Goal: Task Accomplishment & Management: Complete application form

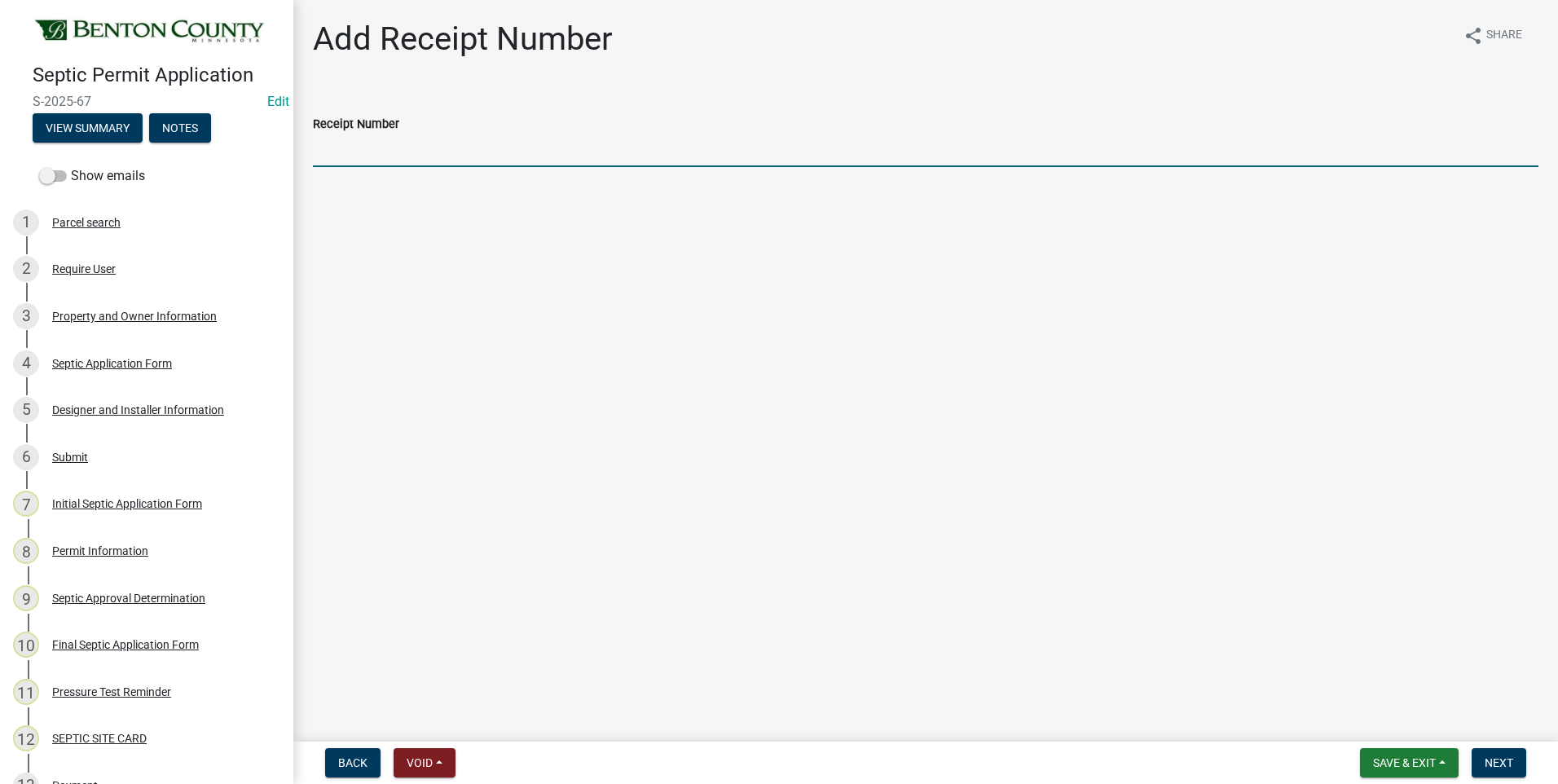
click at [391, 149] on input "Receipt Number" at bounding box center [925, 150] width 1225 height 33
type input "Online"
click at [1501, 762] on span "Next" at bounding box center [1499, 763] width 29 height 13
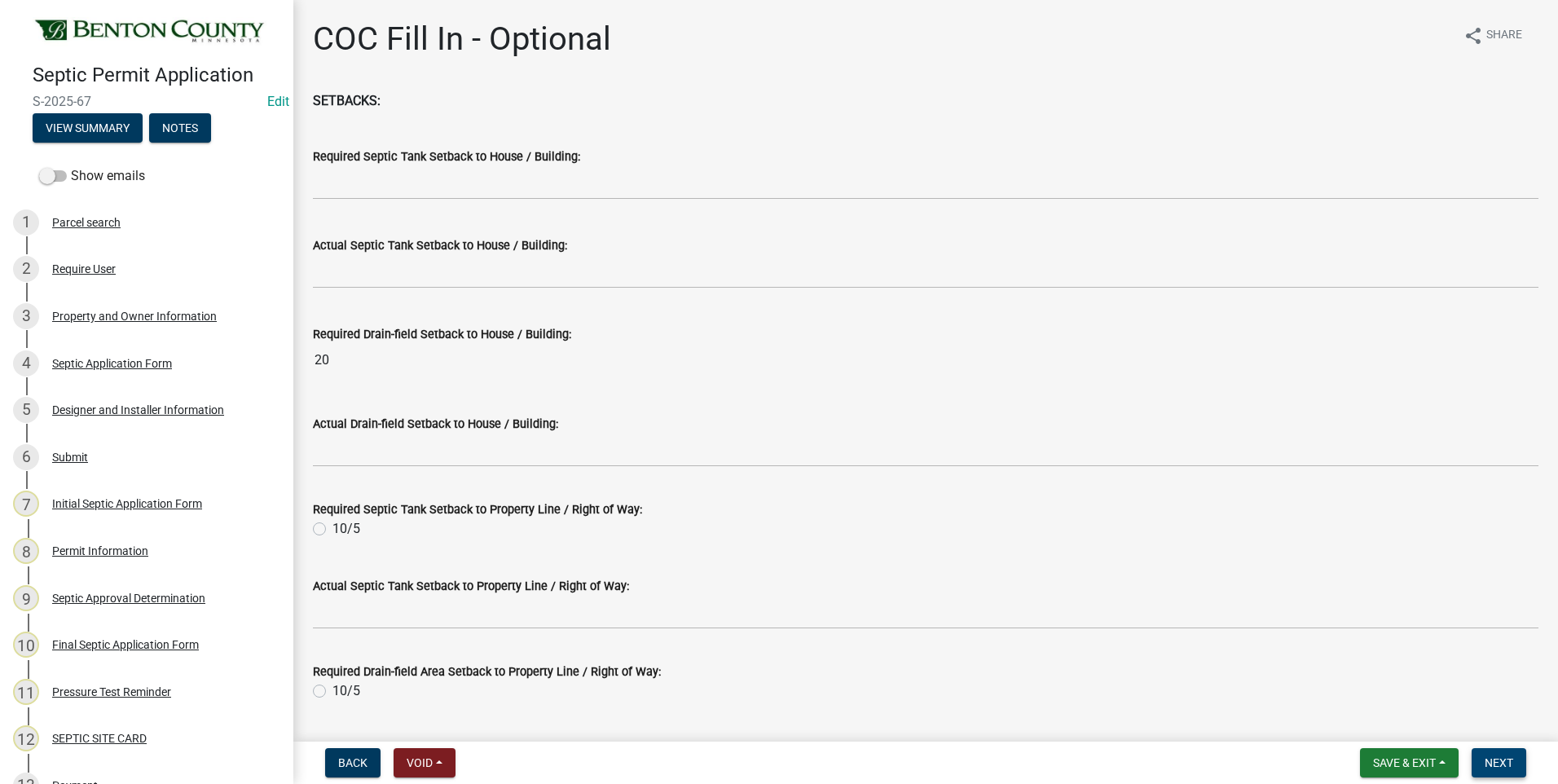
click at [1501, 762] on span "Next" at bounding box center [1499, 763] width 29 height 13
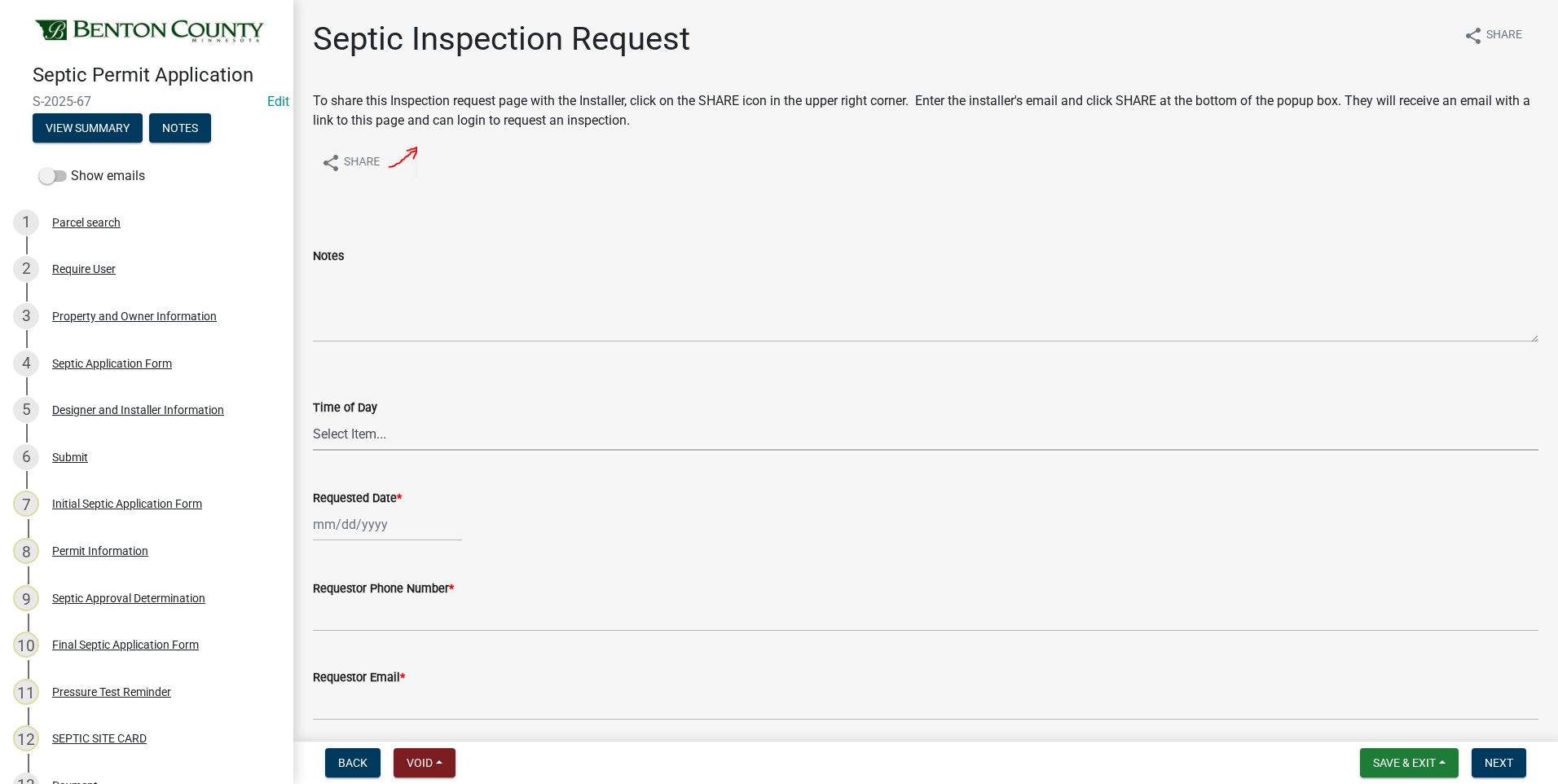
click at [375, 435] on select "Select Item... AM PM" at bounding box center [925, 434] width 1225 height 33
click at [313, 417] on select "Select Item... AM PM" at bounding box center [925, 434] width 1225 height 33
select select "e147c3a9-1840-4d8a-8b69-686b148401d6"
click at [374, 526] on div at bounding box center [387, 525] width 150 height 33
select select "10"
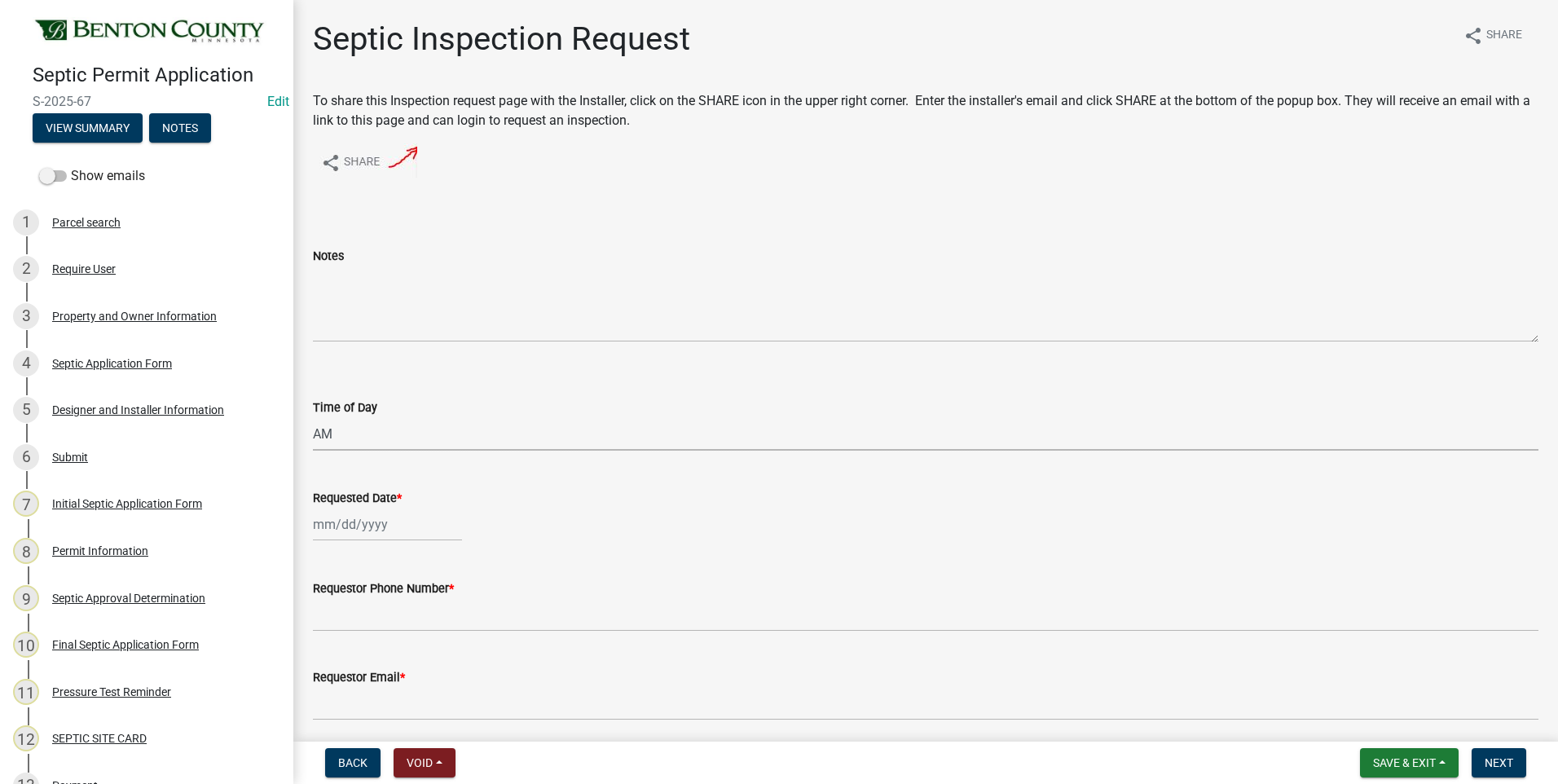
select select "2025"
click at [379, 378] on div "8" at bounding box center [382, 385] width 26 height 26
type input "[DATE]"
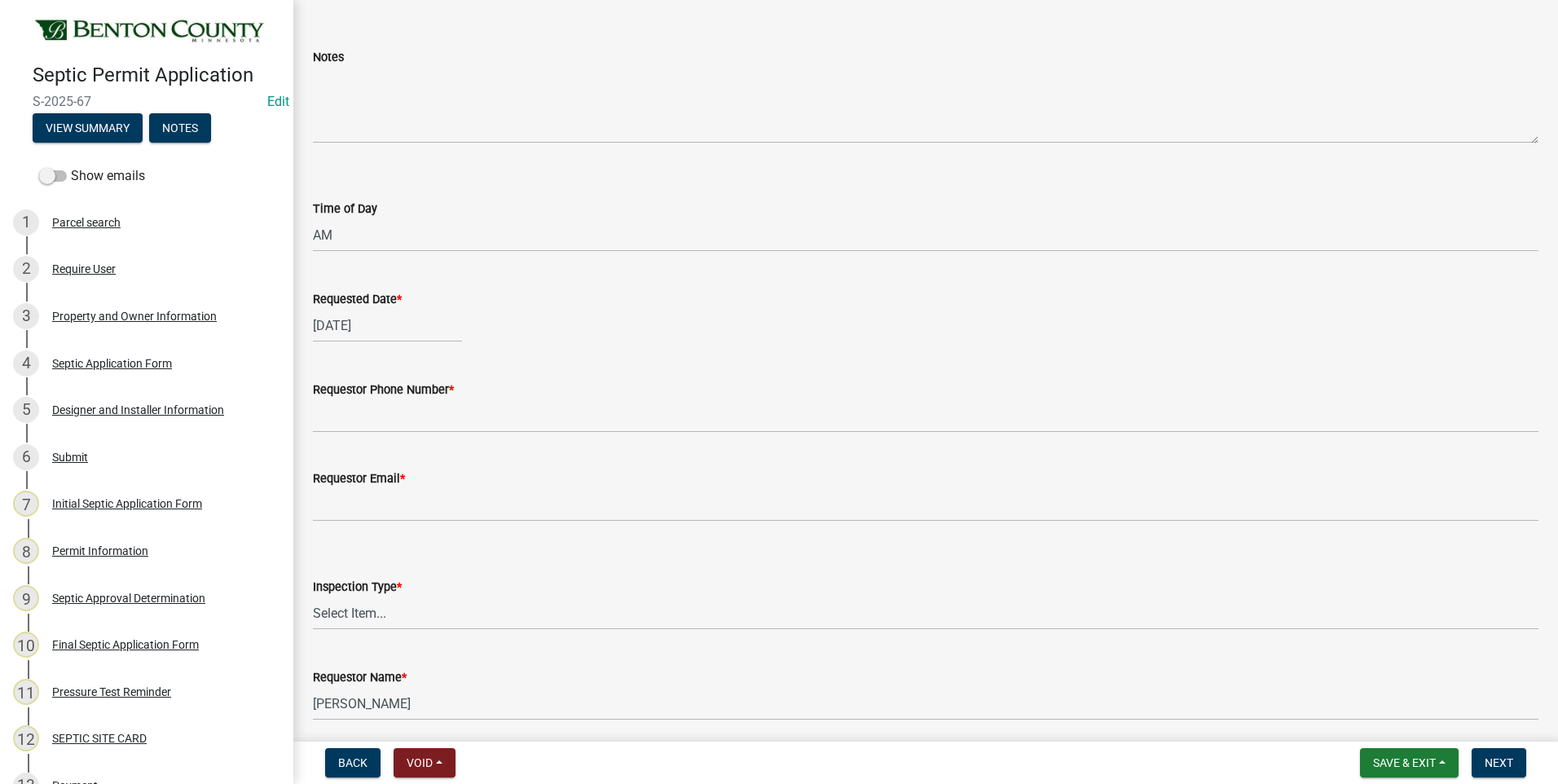
scroll to position [244, 0]
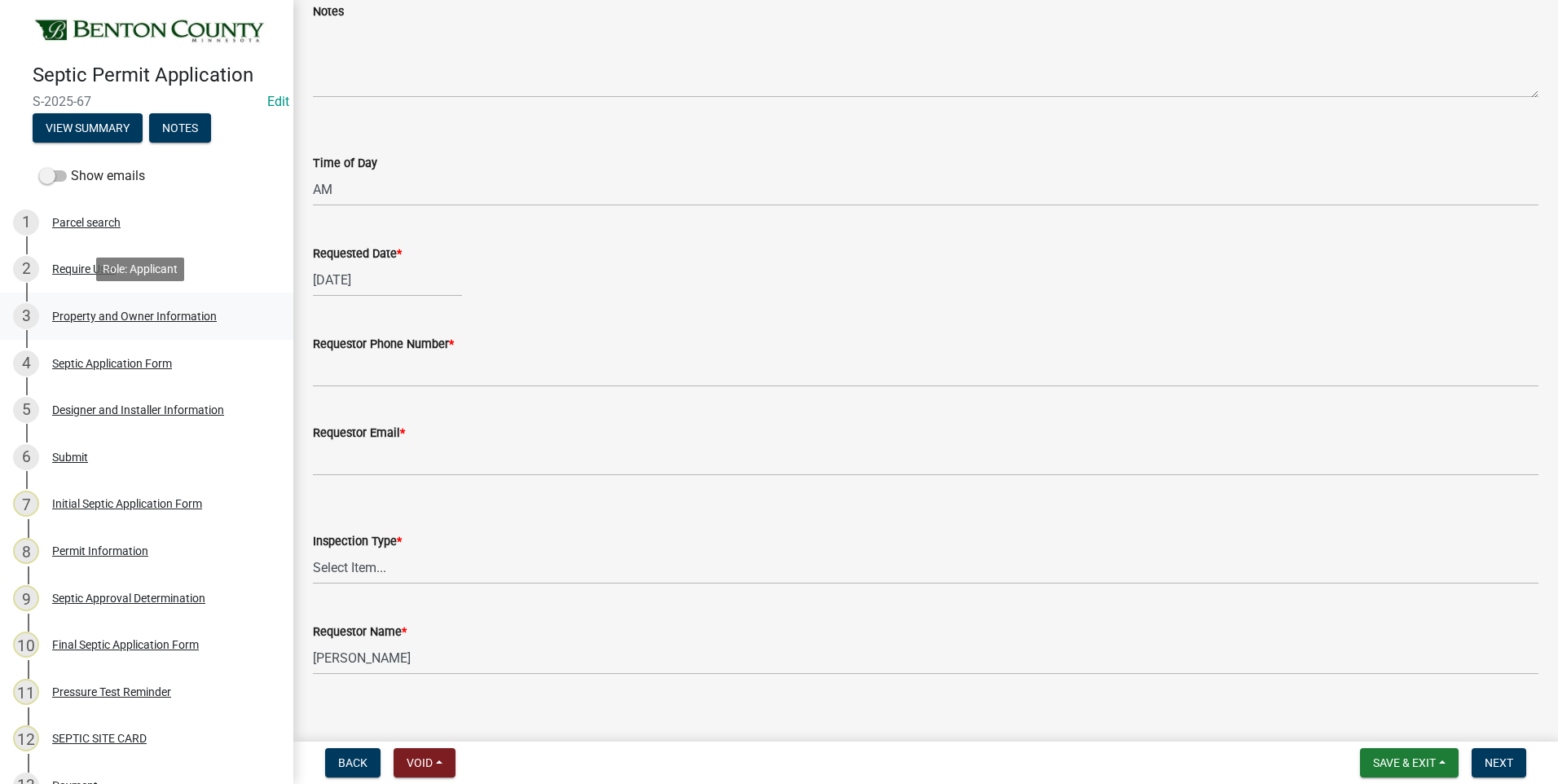
click at [137, 319] on div "Property and Owner Information" at bounding box center [134, 316] width 164 height 11
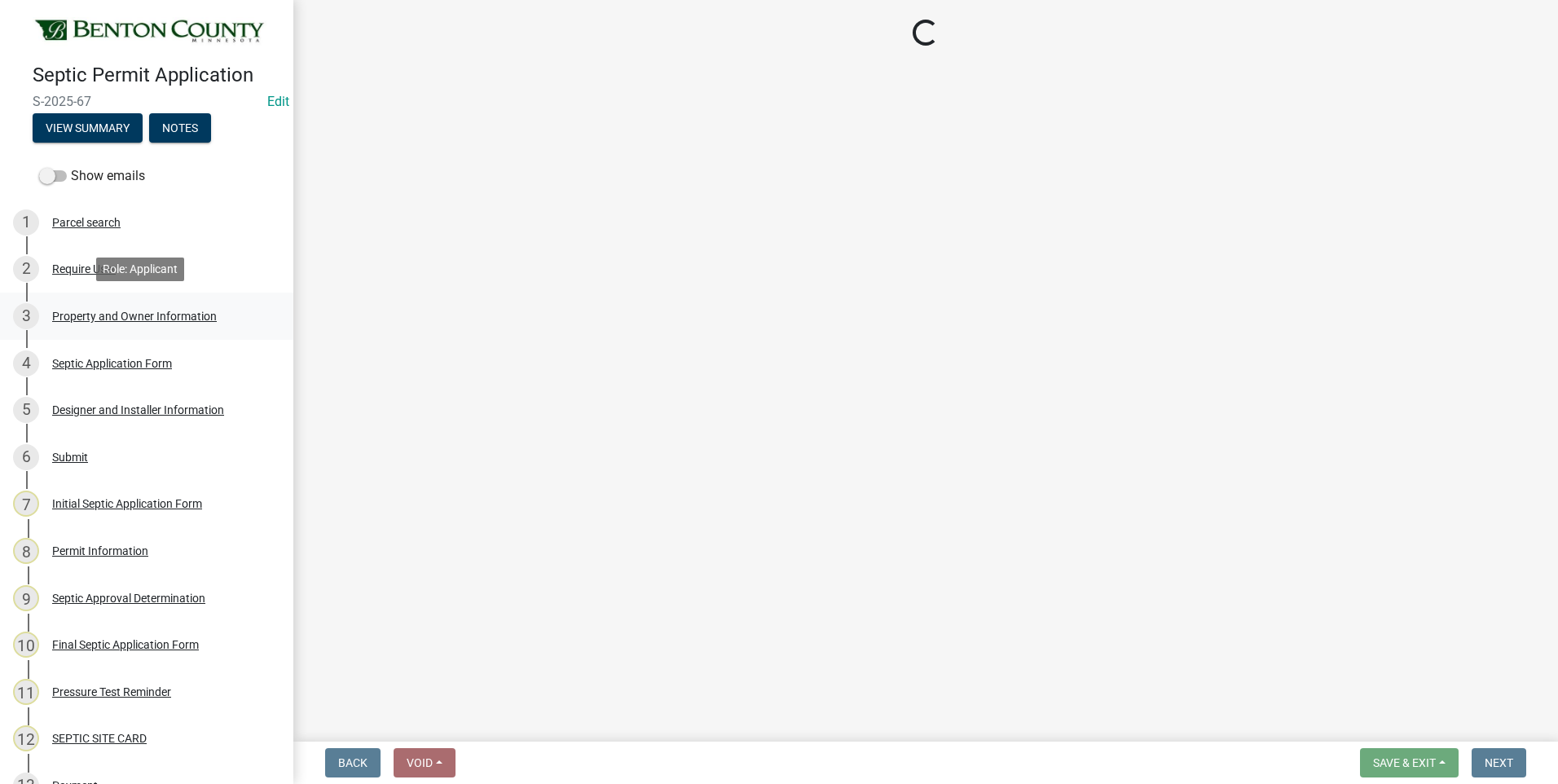
scroll to position [0, 0]
select select "3dace726-2193-4b77-872b-2fbbc186c502"
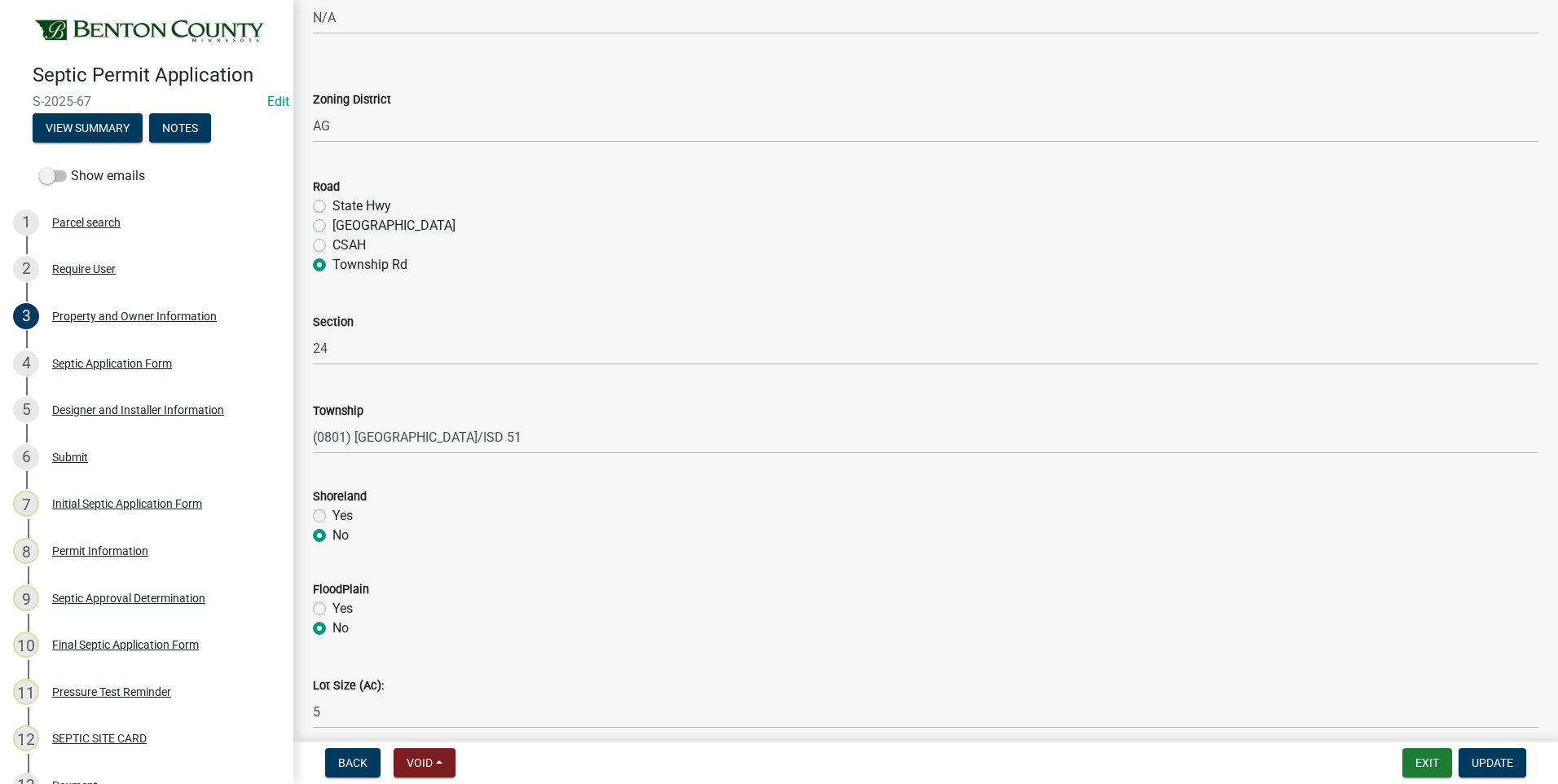
scroll to position [647, 0]
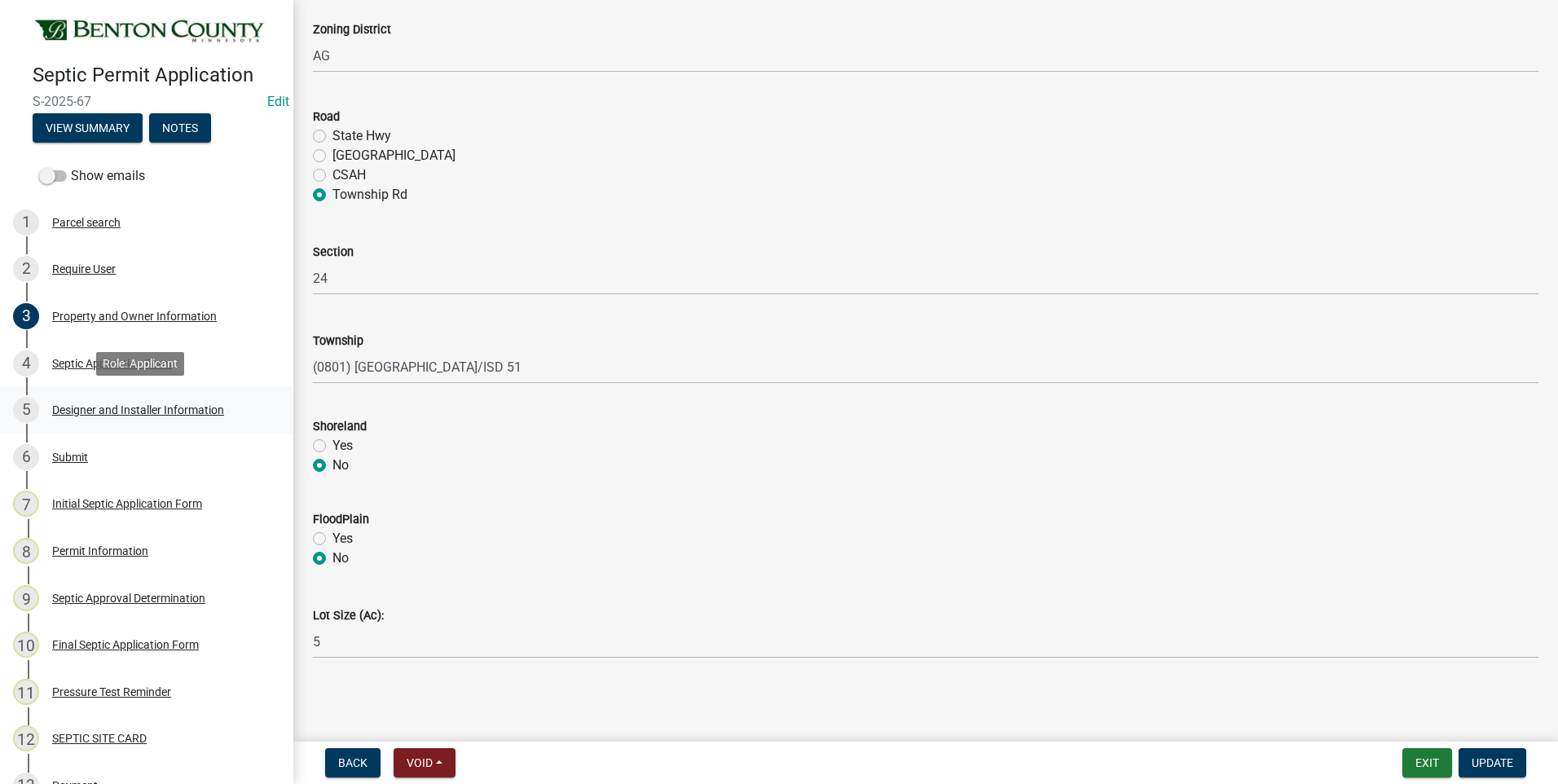
click at [164, 410] on div "Designer and Installer Information" at bounding box center [137, 410] width 172 height 11
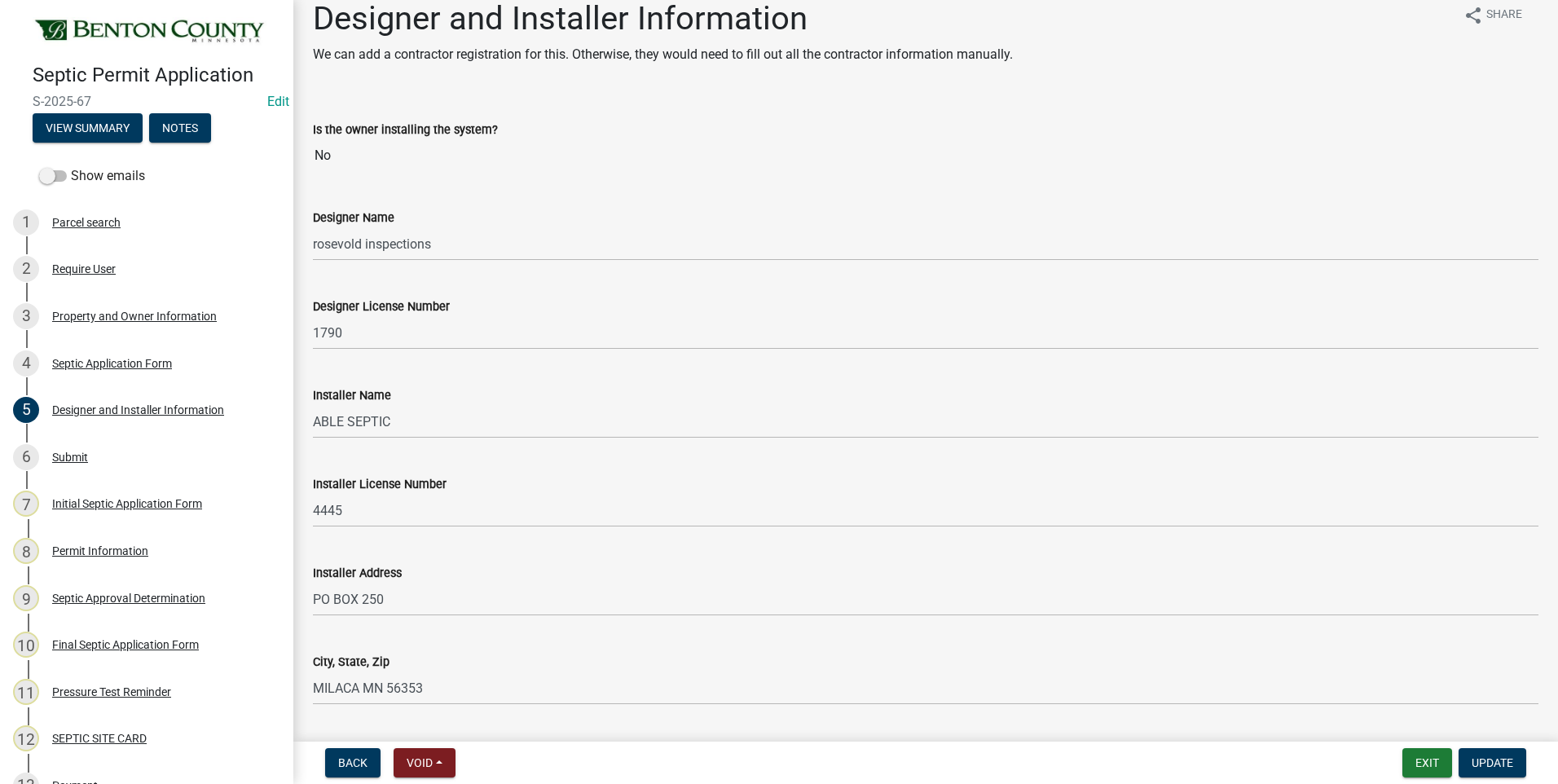
scroll to position [0, 0]
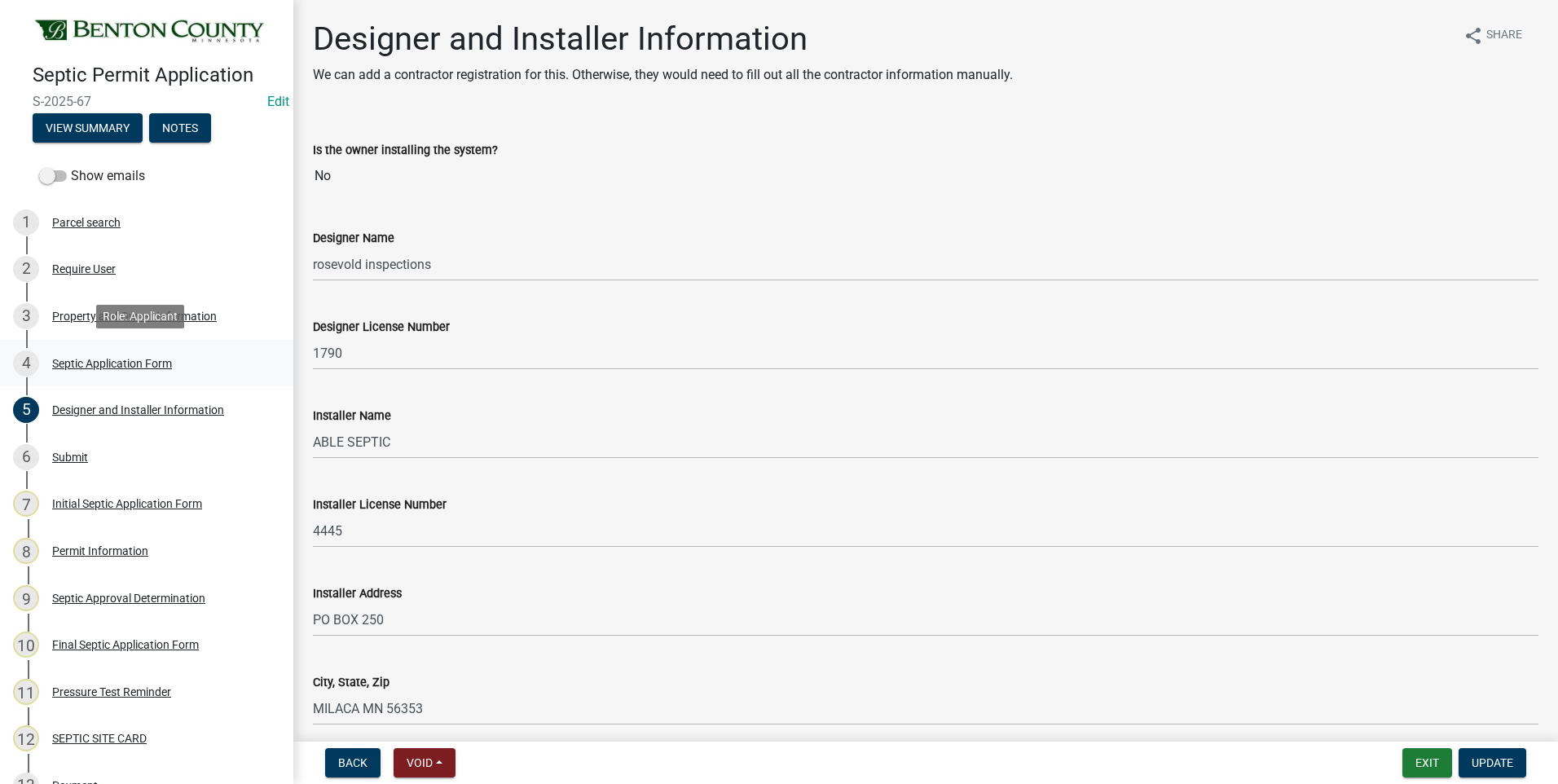
click at [137, 362] on div "Septic Application Form" at bounding box center [111, 363] width 120 height 11
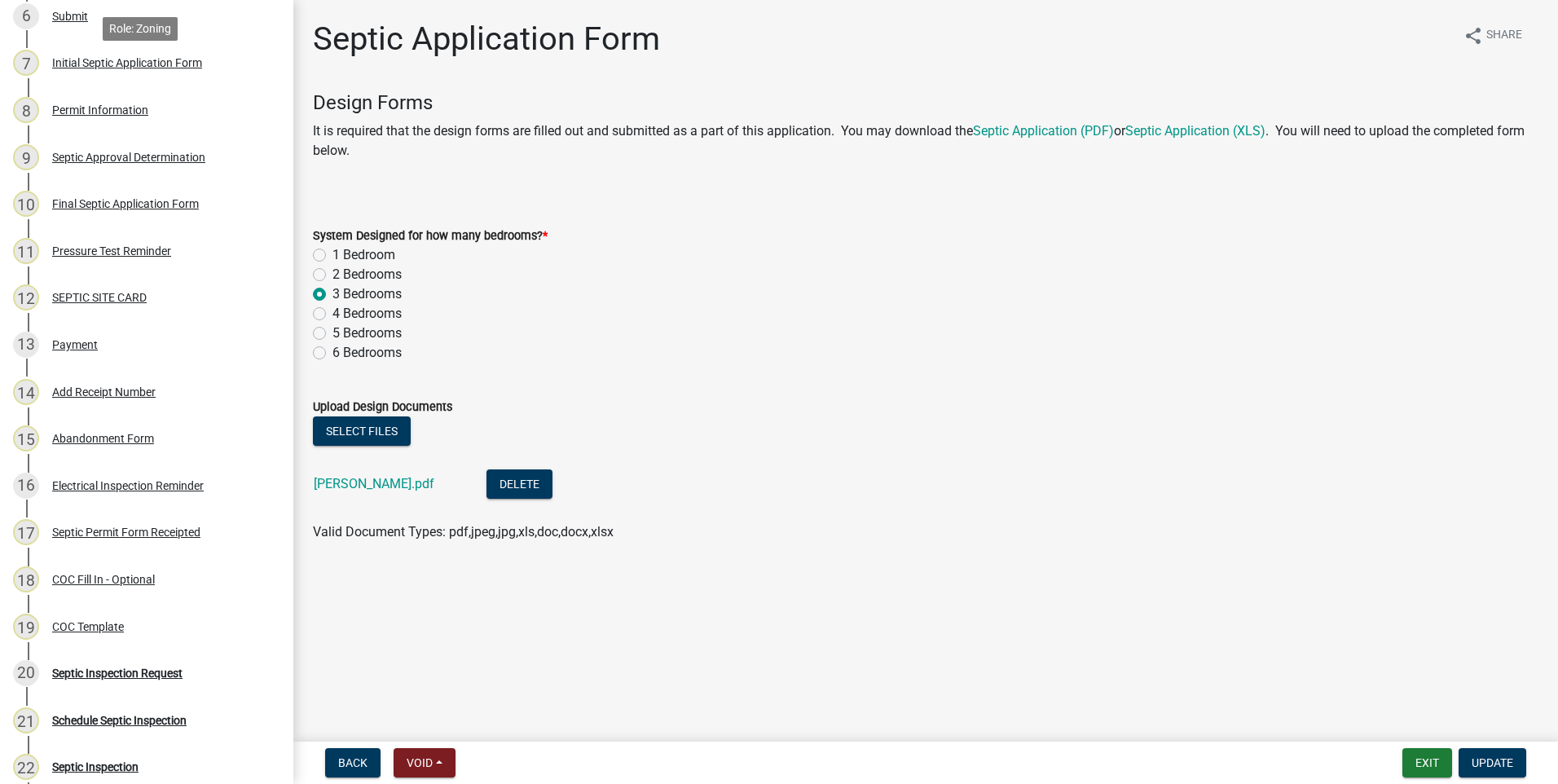
scroll to position [570, 0]
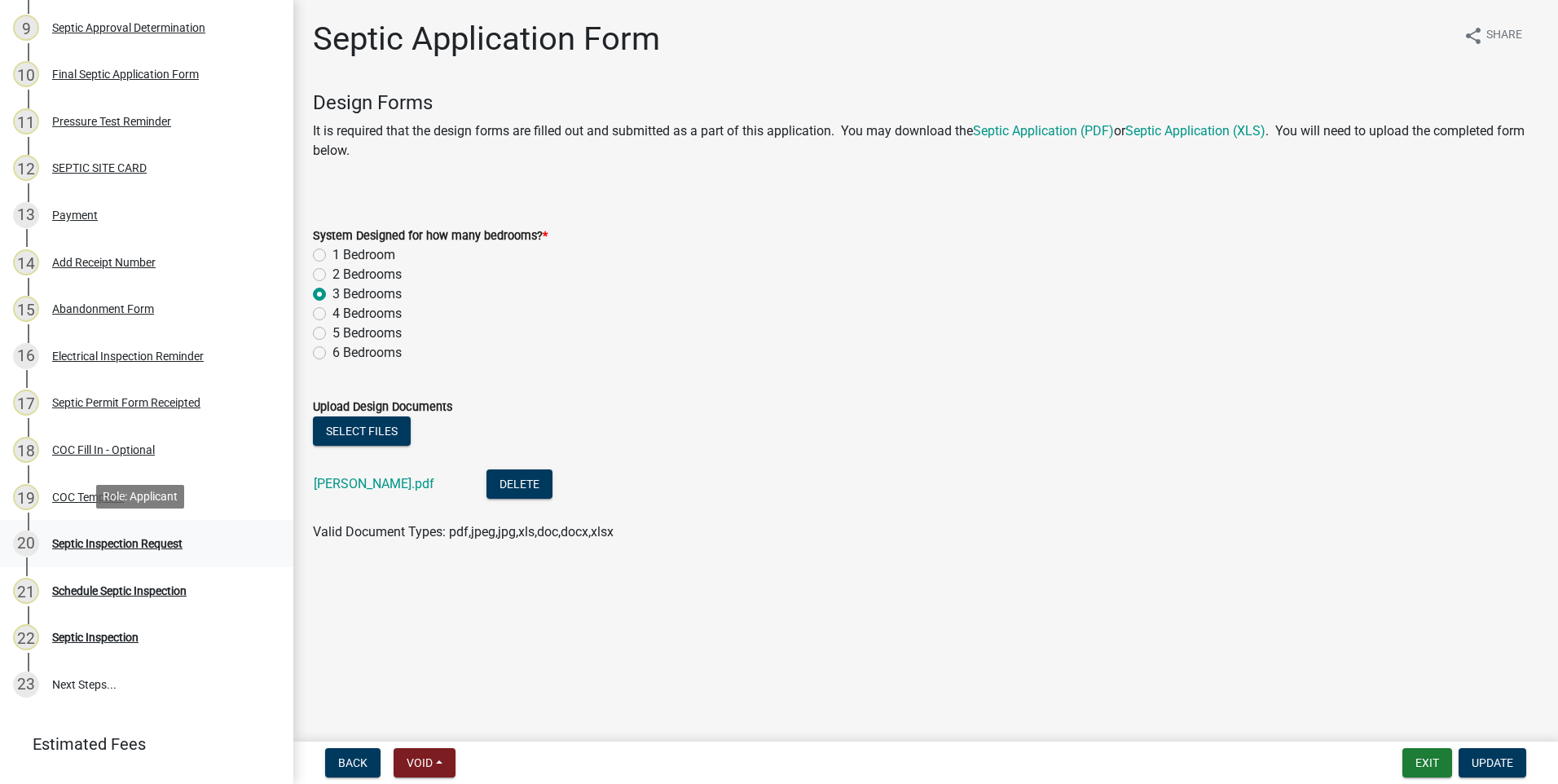
click at [151, 542] on div "Septic Inspection Request" at bounding box center [117, 543] width 130 height 11
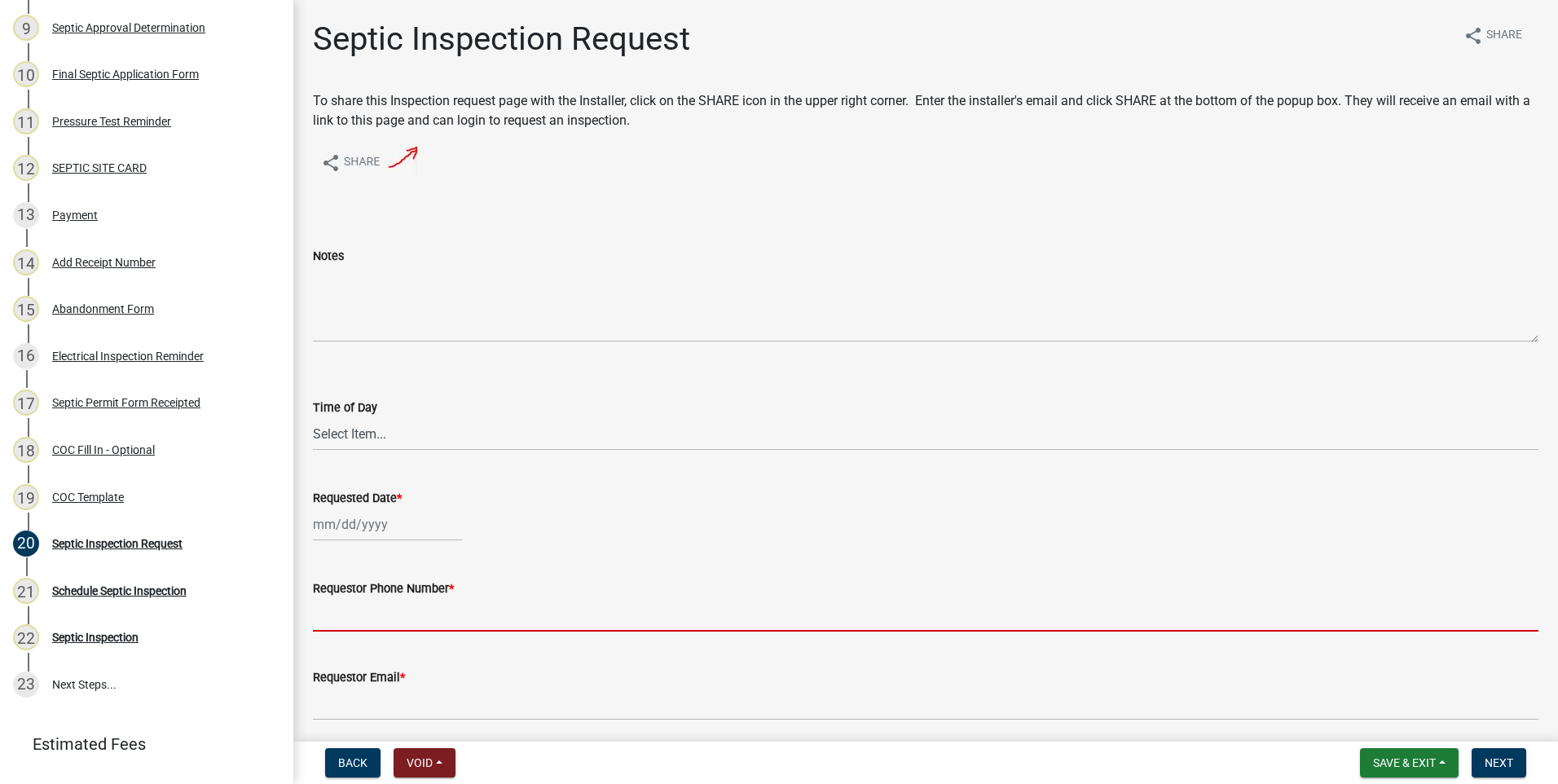
click at [417, 622] on input "Requestor Phone Number *" at bounding box center [925, 615] width 1225 height 33
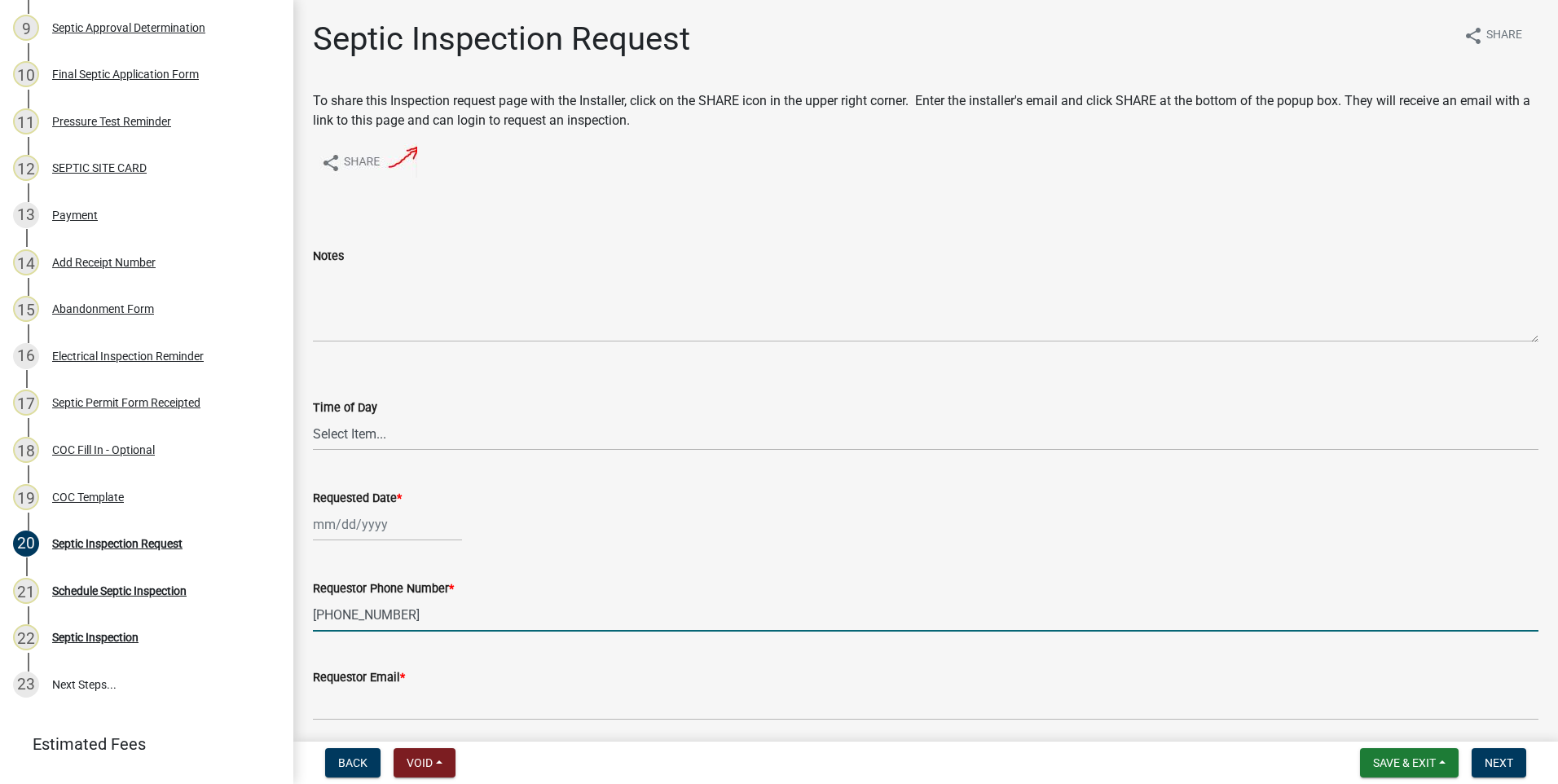
type input "[PHONE_NUMBER]"
click at [350, 516] on div at bounding box center [387, 525] width 150 height 33
select select "10"
select select "2025"
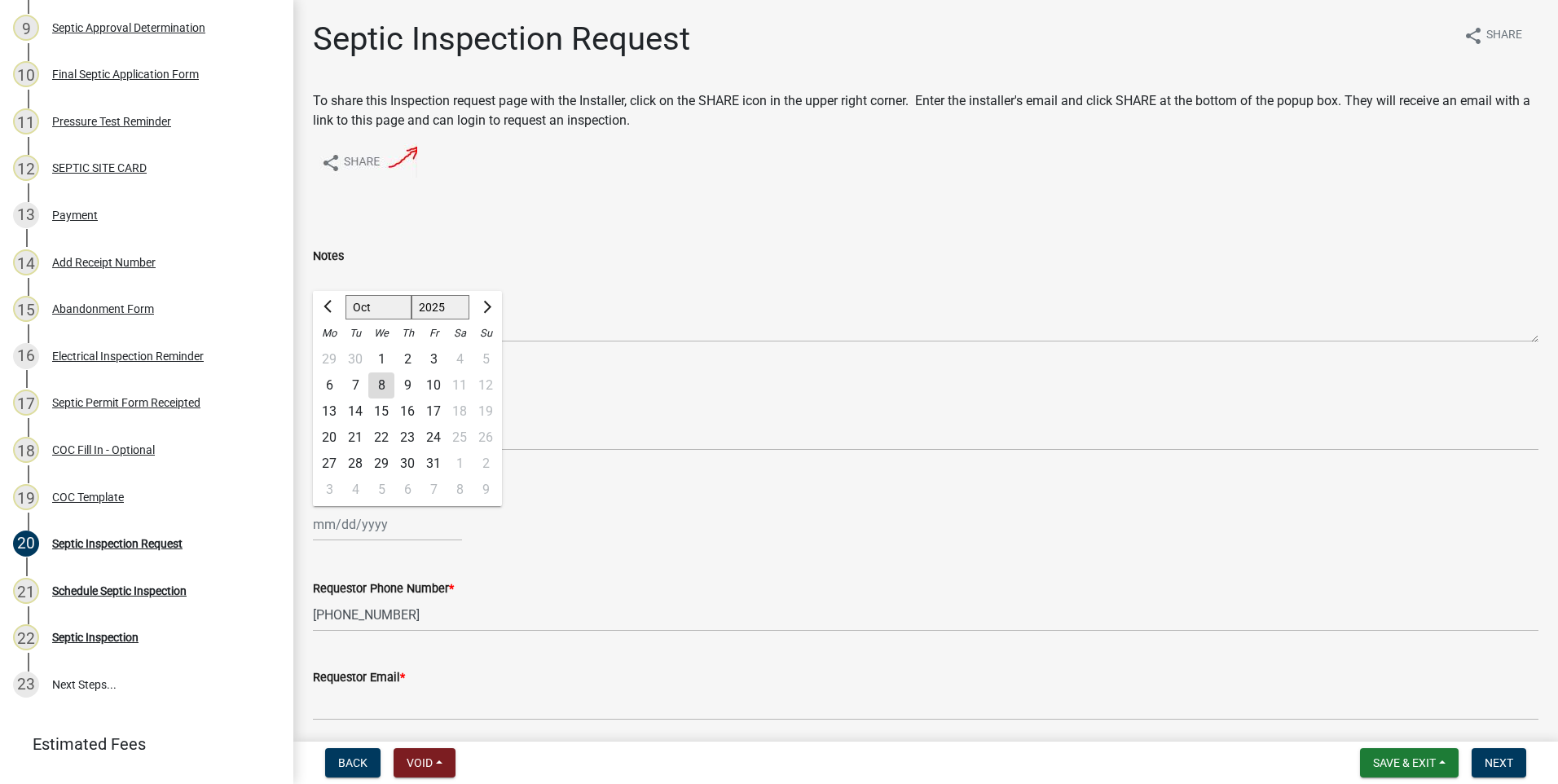
click at [386, 383] on div "8" at bounding box center [382, 385] width 26 height 26
type input "[DATE]"
click at [368, 433] on select "Select Item... AM PM" at bounding box center [925, 434] width 1225 height 33
click at [313, 417] on select "Select Item... AM PM" at bounding box center [925, 434] width 1225 height 33
select select "e147c3a9-1840-4d8a-8b69-686b148401d6"
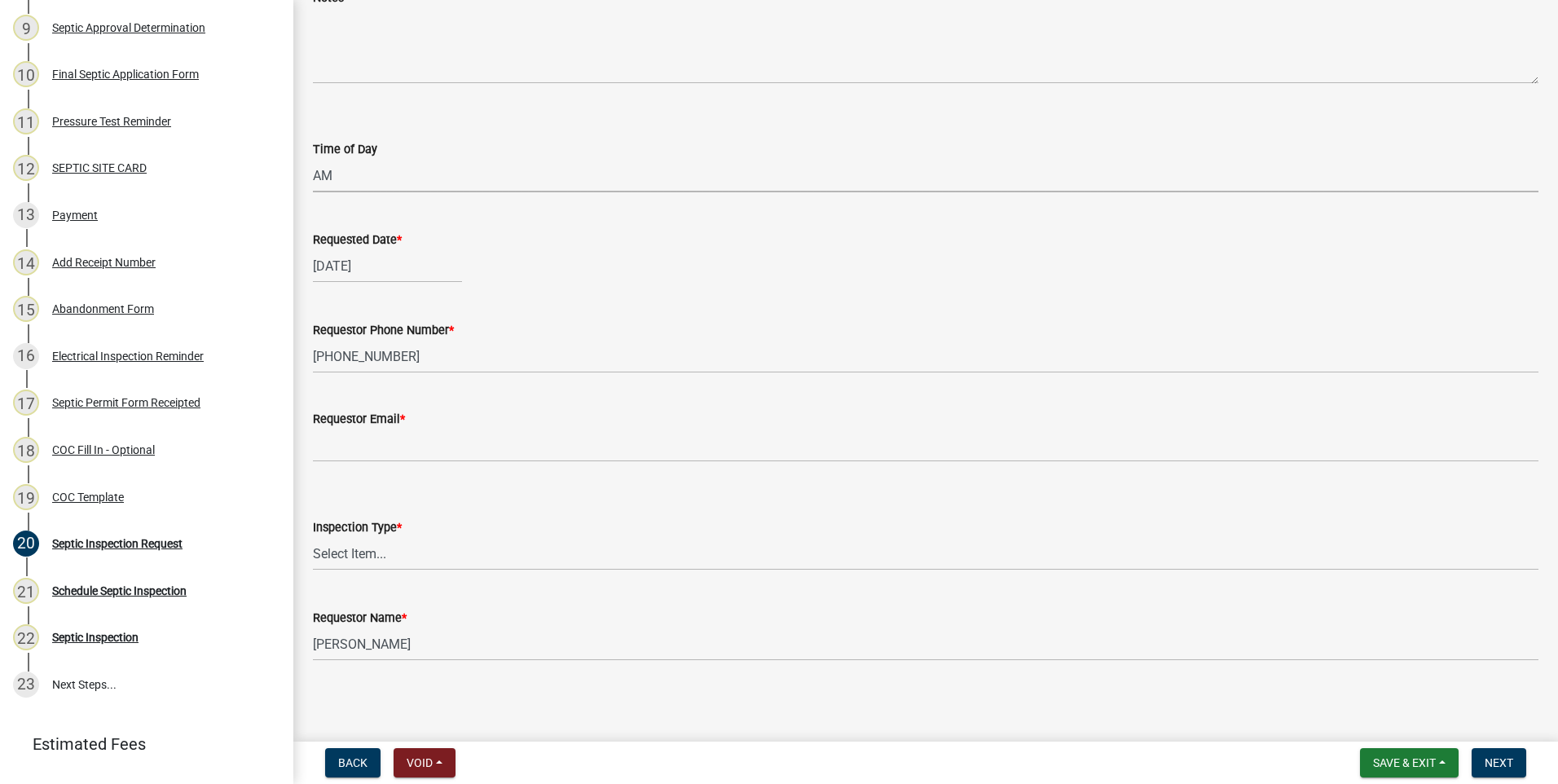
scroll to position [261, 0]
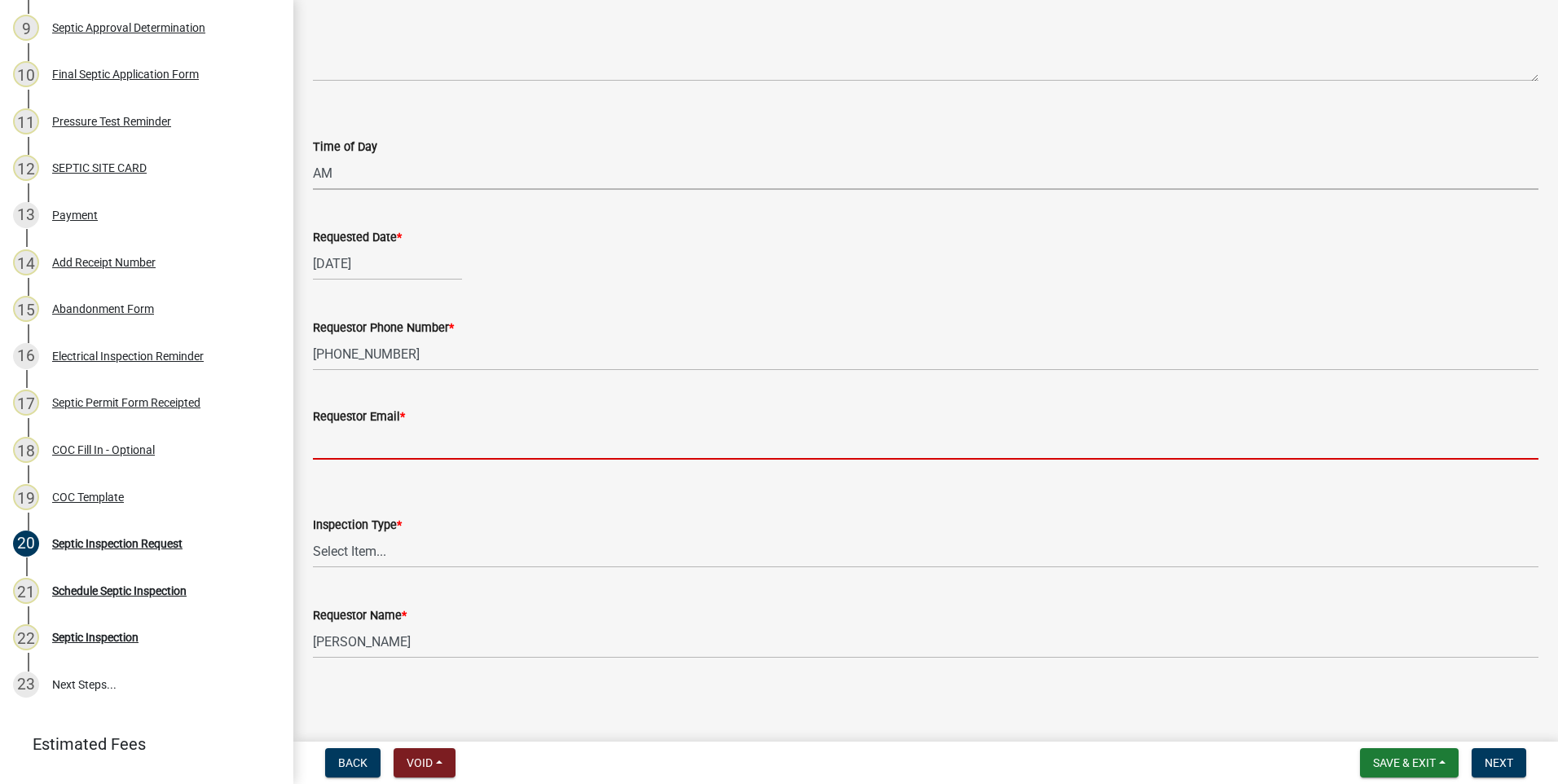
click at [418, 445] on input "Requestor Email *" at bounding box center [925, 443] width 1225 height 33
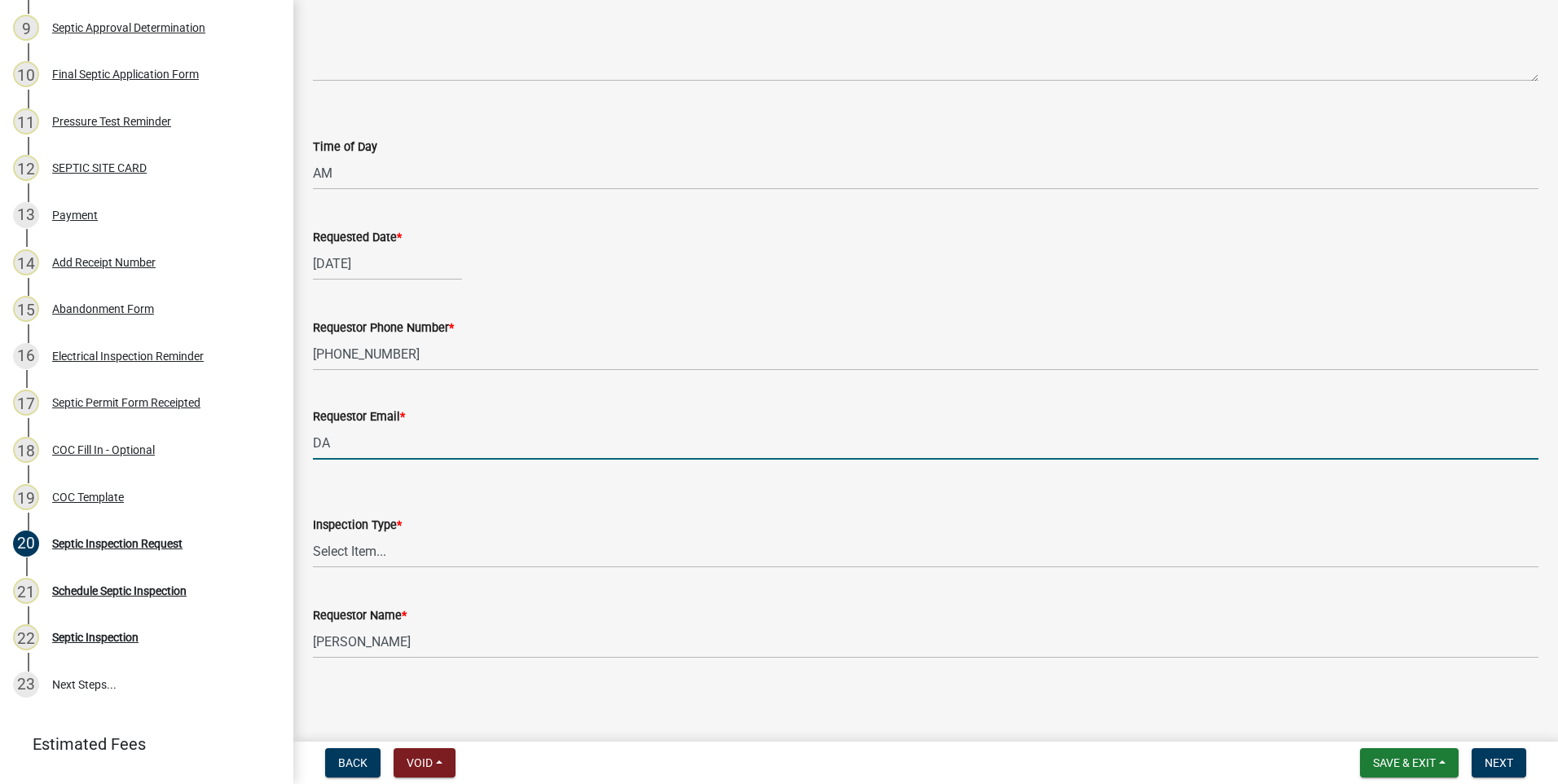
type input "D"
type input "[EMAIL_ADDRESS][DOMAIN_NAME]"
click at [370, 553] on select "Select Item... Septic Inspection" at bounding box center [925, 551] width 1225 height 33
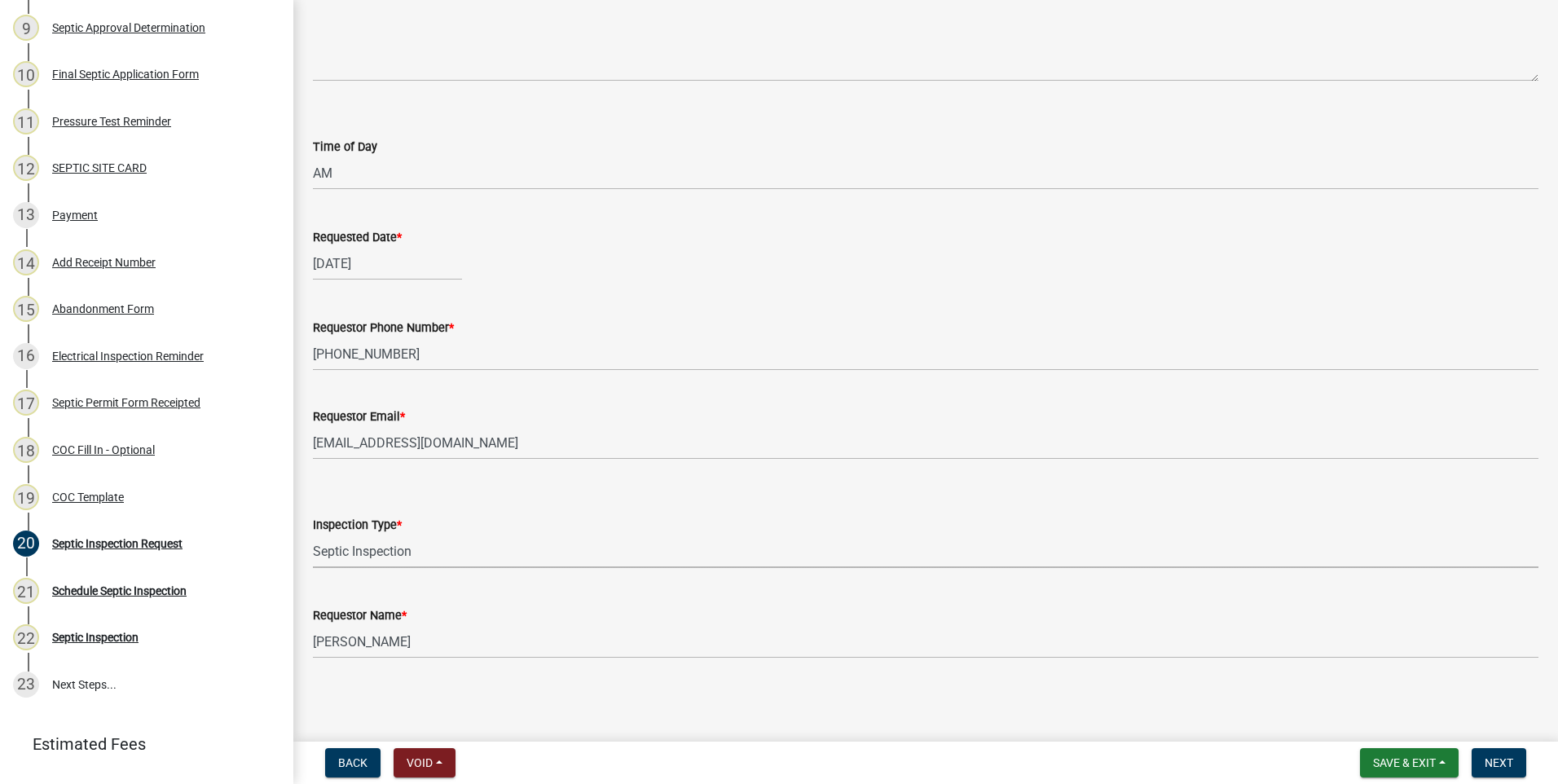
click at [313, 534] on select "Select Item... Septic Inspection" at bounding box center [925, 551] width 1225 height 33
select select "2bffa26d-5937-4e49-ae9c-109493db88f9"
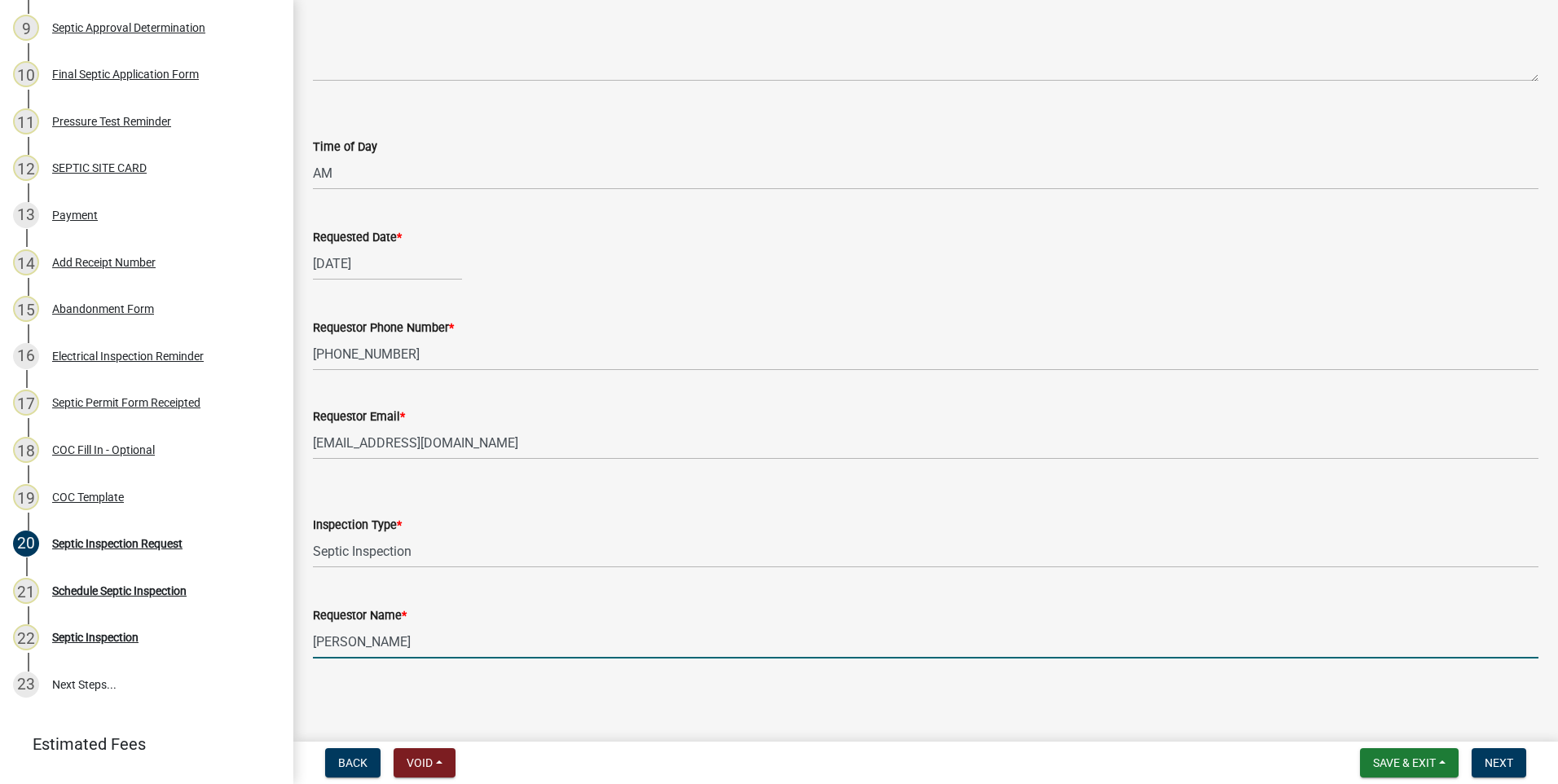
drag, startPoint x: 377, startPoint y: 641, endPoint x: 292, endPoint y: 640, distance: 85.0
click at [292, 640] on div "Septic Permit Application S-2025-67 Edit View Summary Notes Show emails 1 Parce…" at bounding box center [779, 392] width 1558 height 784
type input "t"
type input "[PERSON_NAME]"
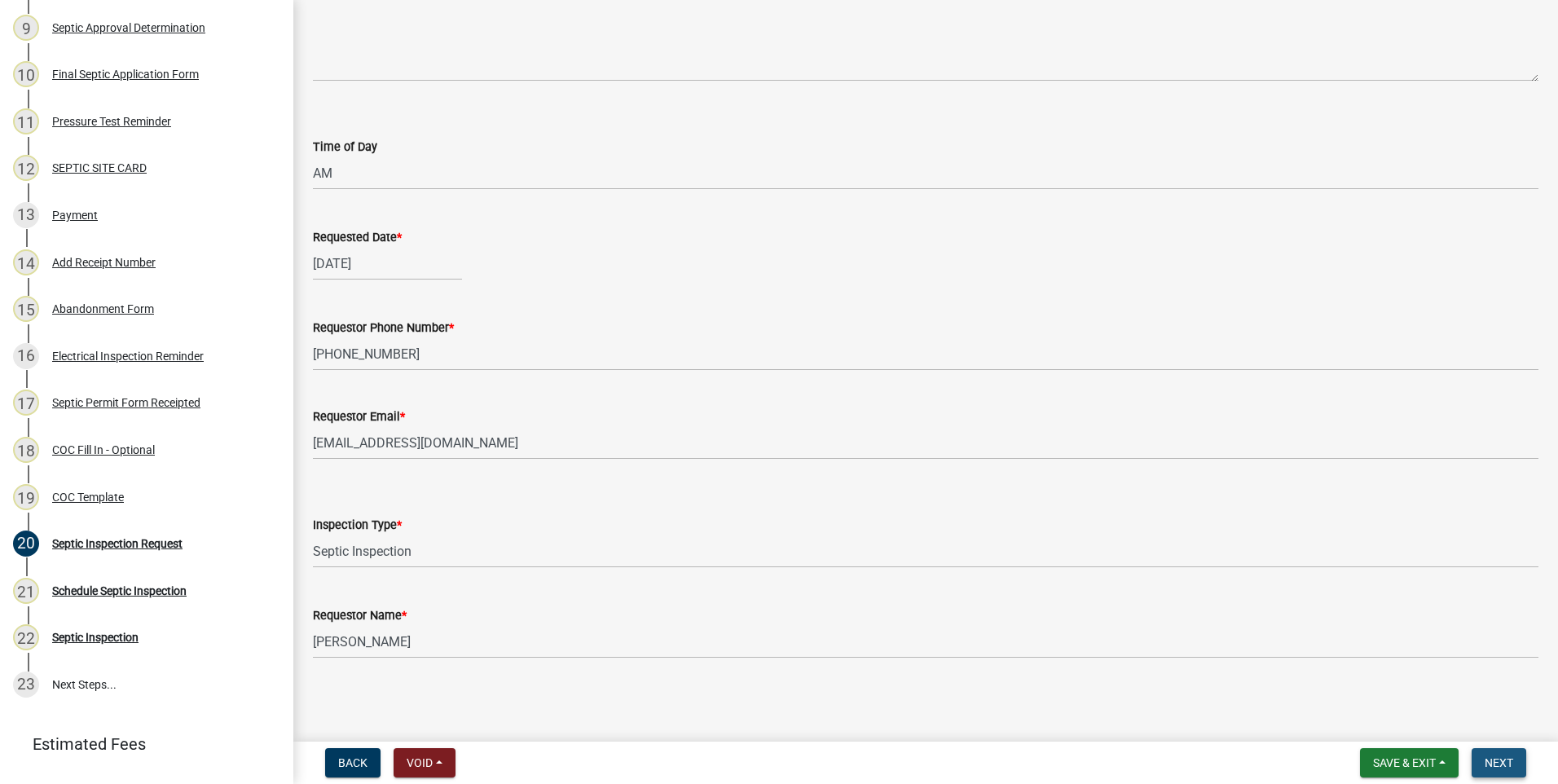
click at [1506, 766] on span "Next" at bounding box center [1499, 763] width 29 height 13
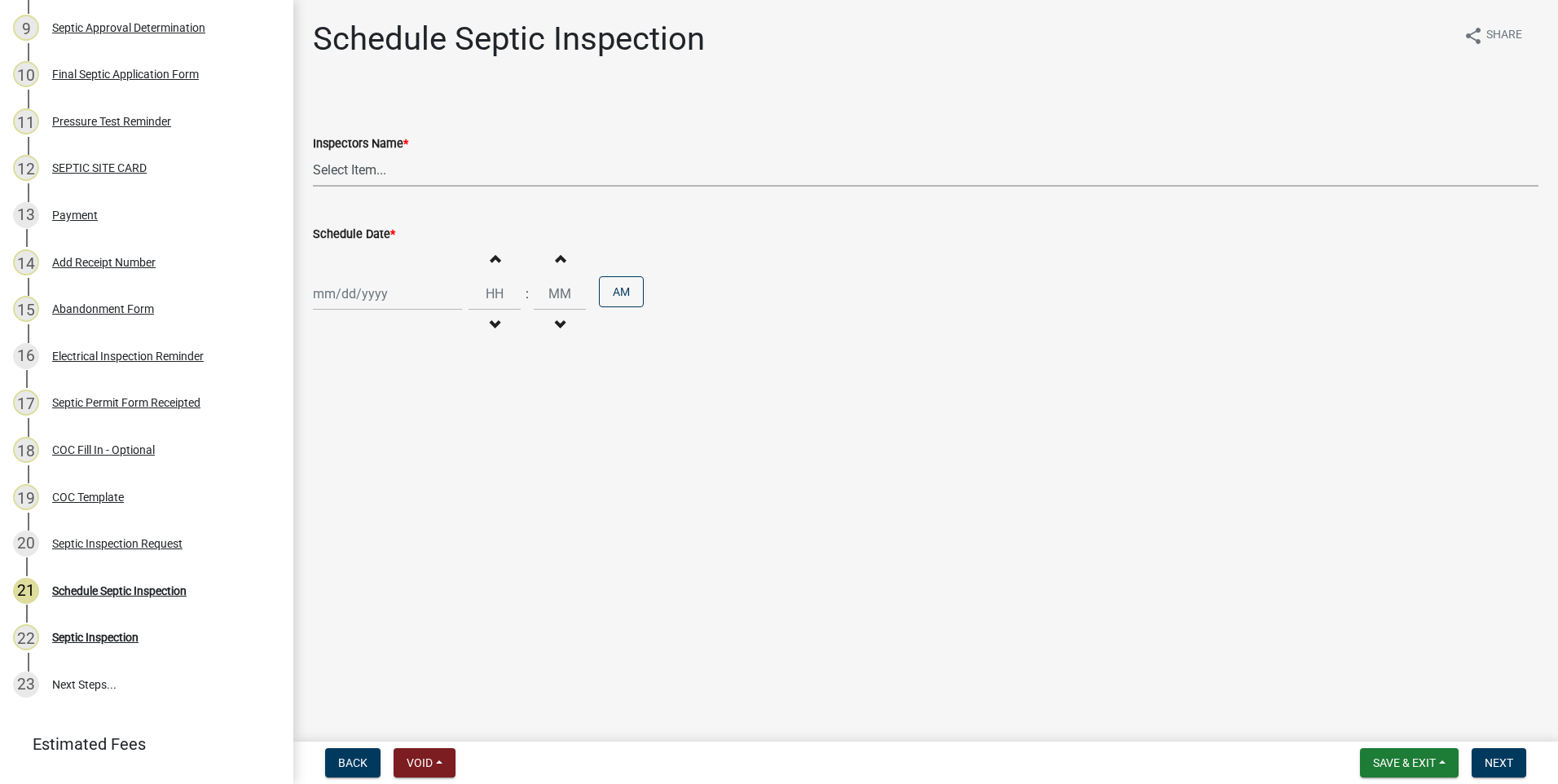
drag, startPoint x: 360, startPoint y: 171, endPoint x: 356, endPoint y: 187, distance: 16.5
click at [360, 171] on select "Select Item... [PERSON_NAME][EMAIL_ADDRESS][DOMAIN_NAME][PERSON_NAME] ([PERSON_…" at bounding box center [925, 170] width 1225 height 33
select select "7cabb9c8-04c6-487b-baf0-b74dd8e48fb6"
click at [313, 153] on select "Select Item... [PERSON_NAME][EMAIL_ADDRESS][DOMAIN_NAME][PERSON_NAME] ([PERSON_…" at bounding box center [925, 170] width 1225 height 33
click at [364, 302] on div at bounding box center [387, 294] width 150 height 33
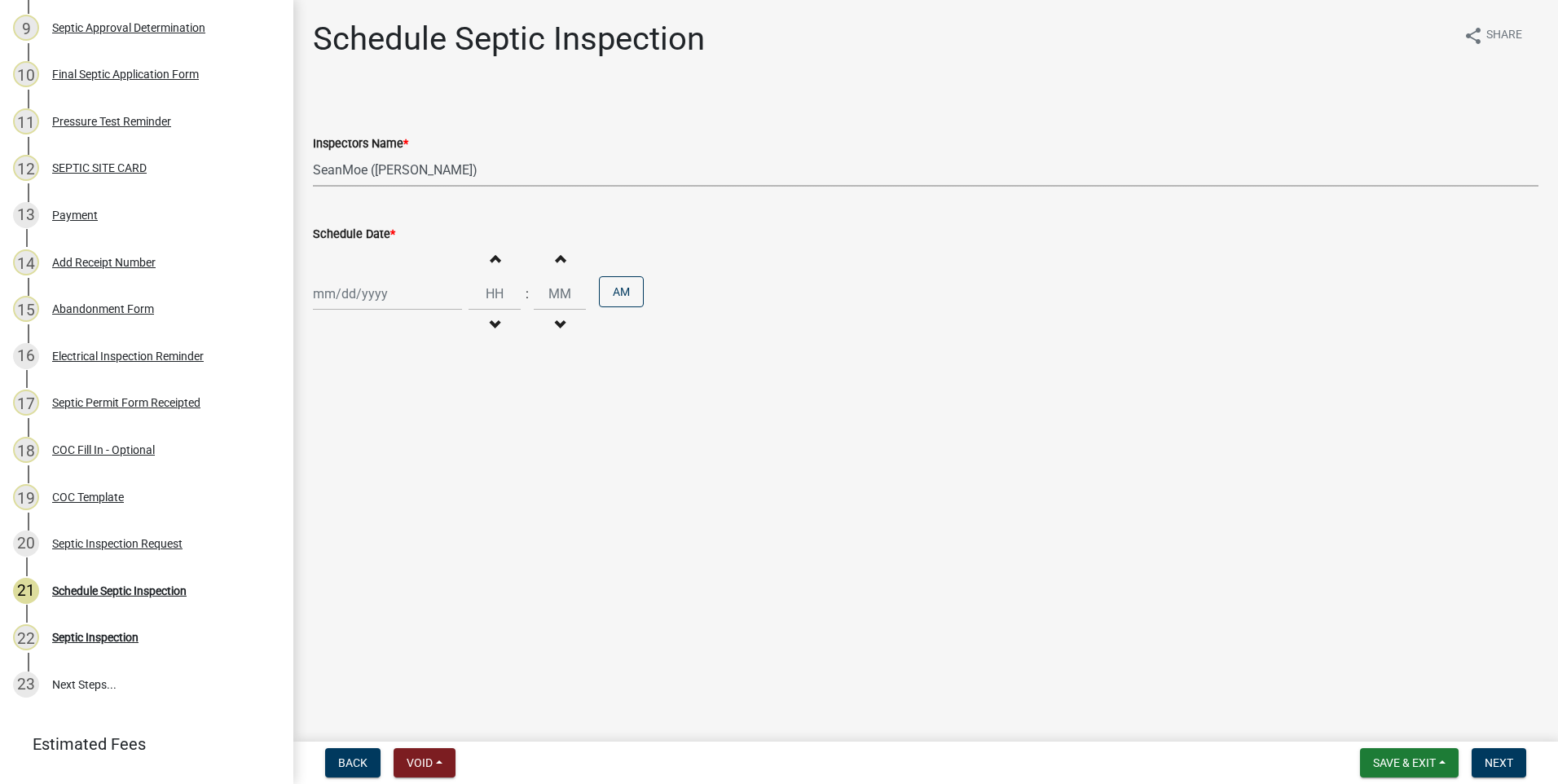
select select "10"
select select "2025"
click at [382, 407] on div "8" at bounding box center [382, 407] width 26 height 26
type input "[DATE]"
click at [491, 323] on span "button" at bounding box center [494, 325] width 8 height 13
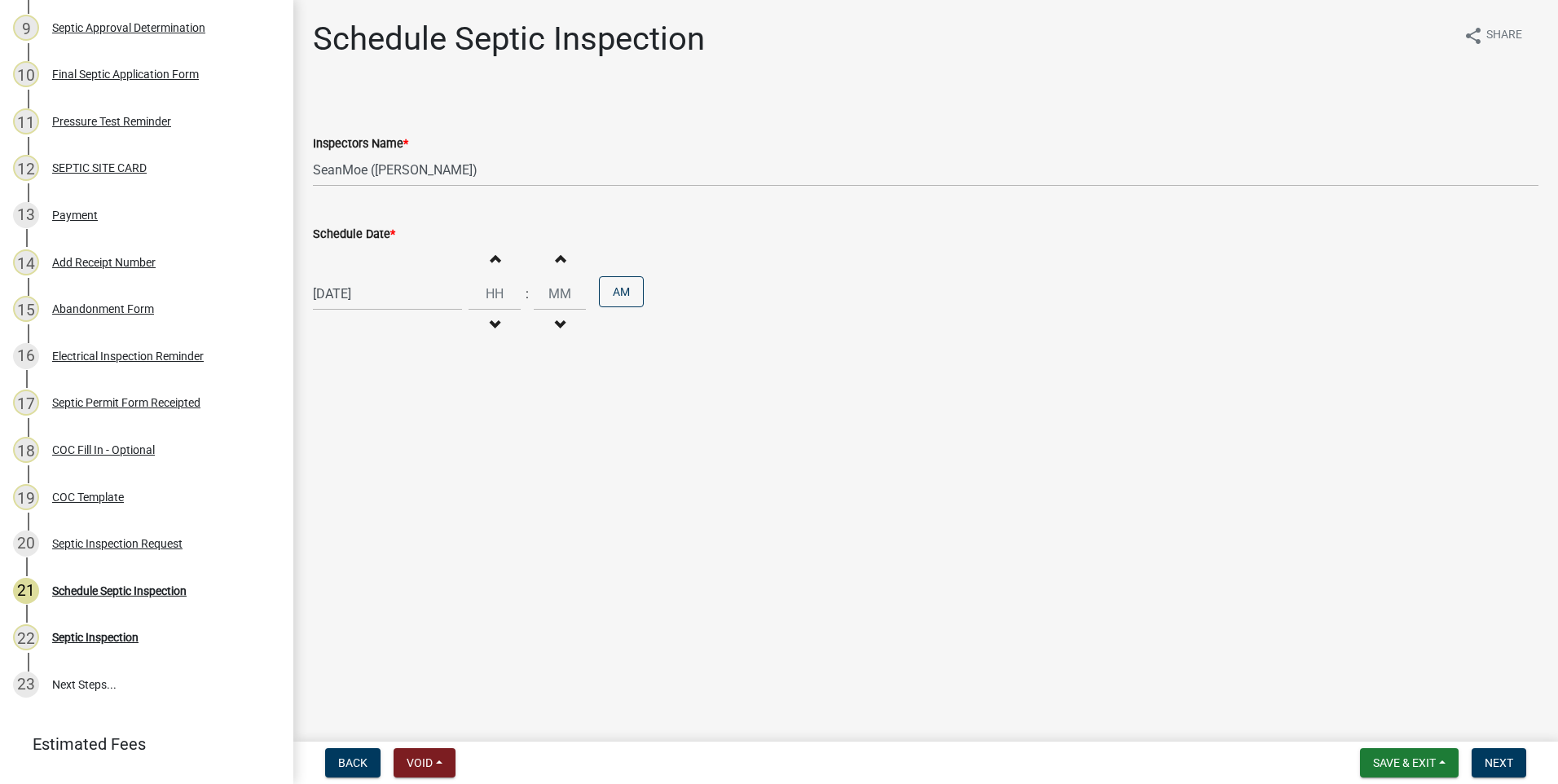
type input "11"
type input "00"
click at [491, 323] on span "button" at bounding box center [494, 325] width 8 height 13
type input "09"
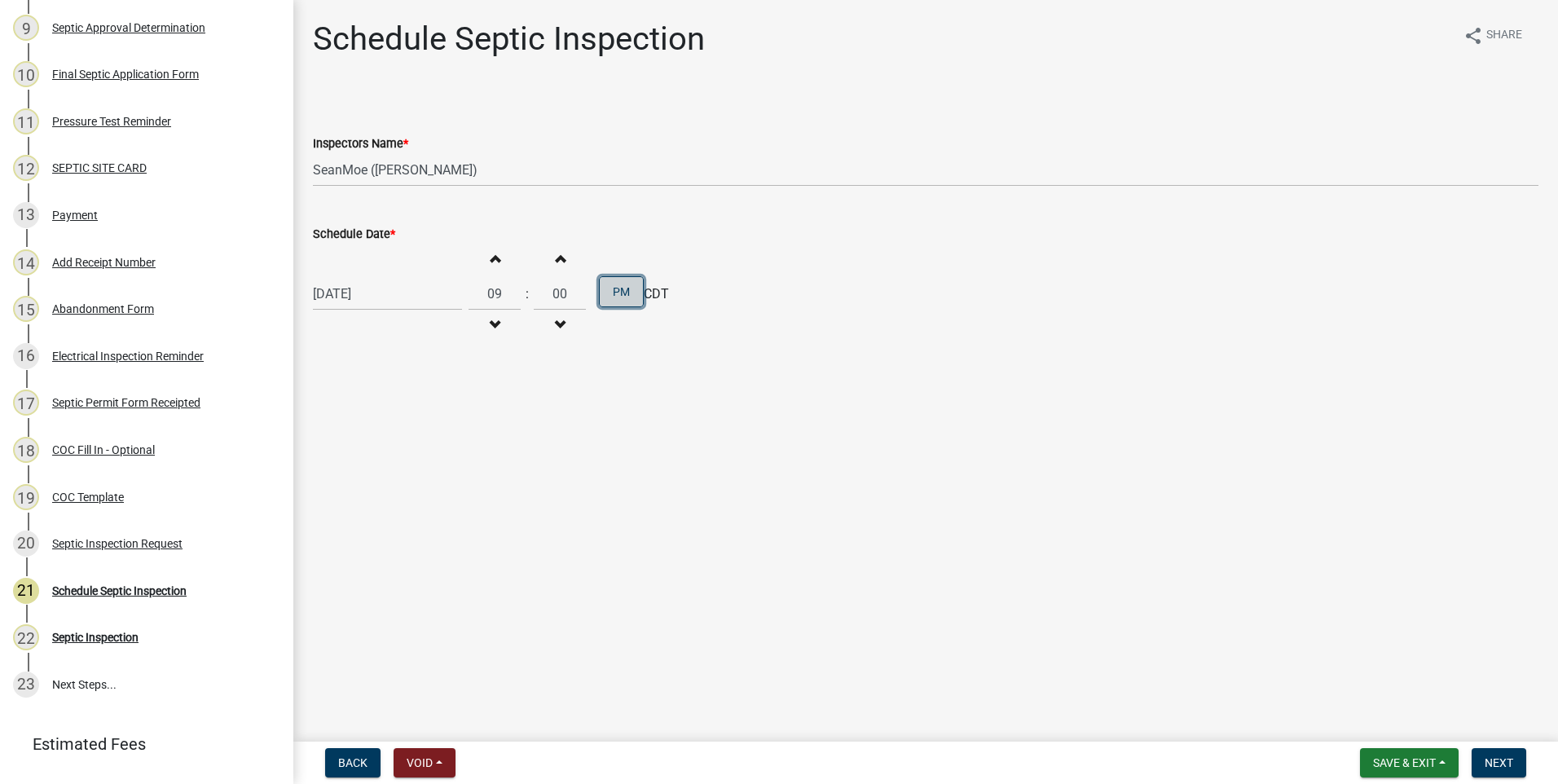
click at [621, 287] on button "PM" at bounding box center [622, 291] width 45 height 31
click at [1499, 761] on span "Next" at bounding box center [1499, 763] width 29 height 13
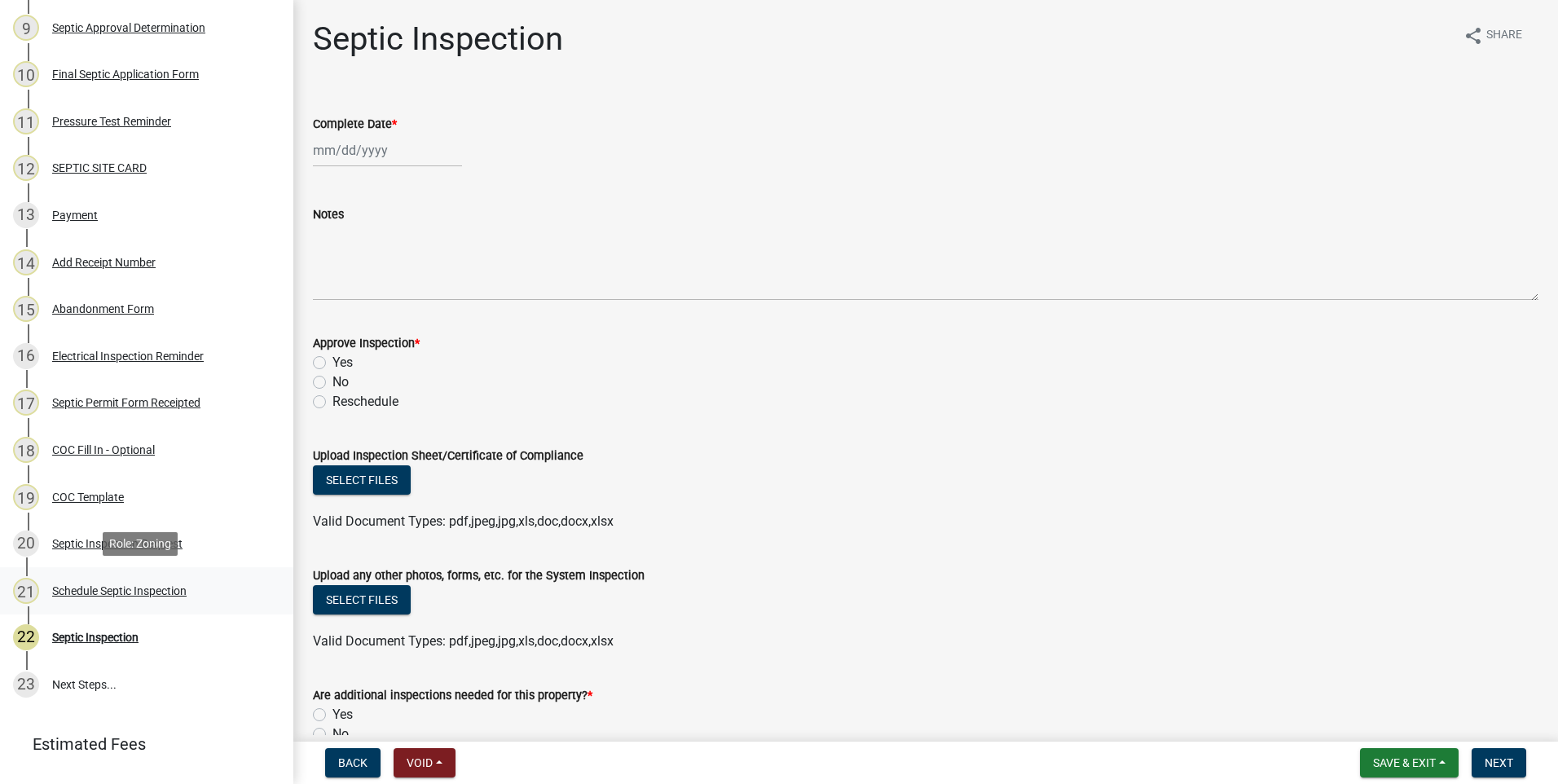
click at [146, 593] on div "Schedule Septic Inspection" at bounding box center [119, 591] width 135 height 11
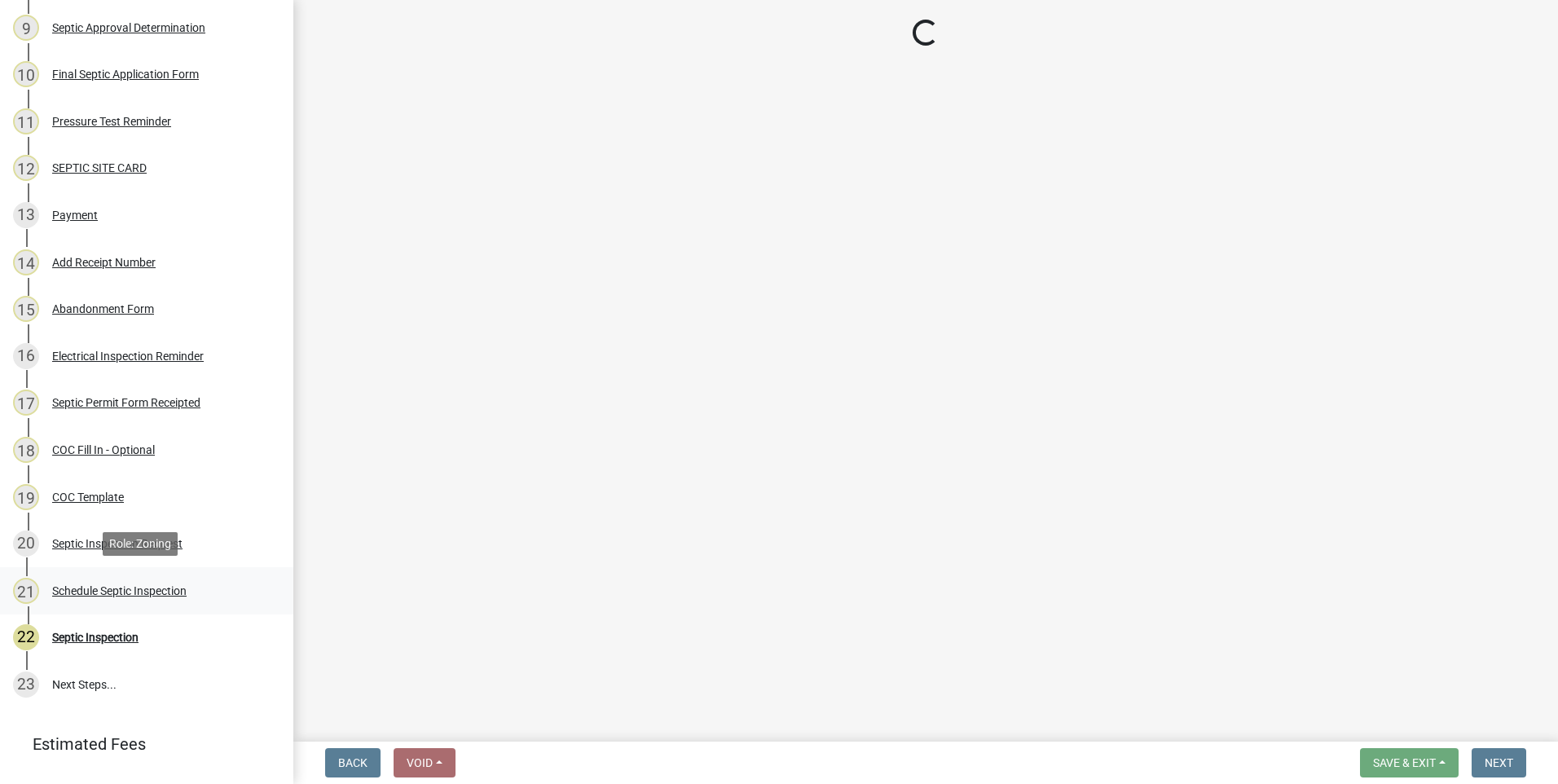
select select "7cabb9c8-04c6-487b-baf0-b74dd8e48fb6"
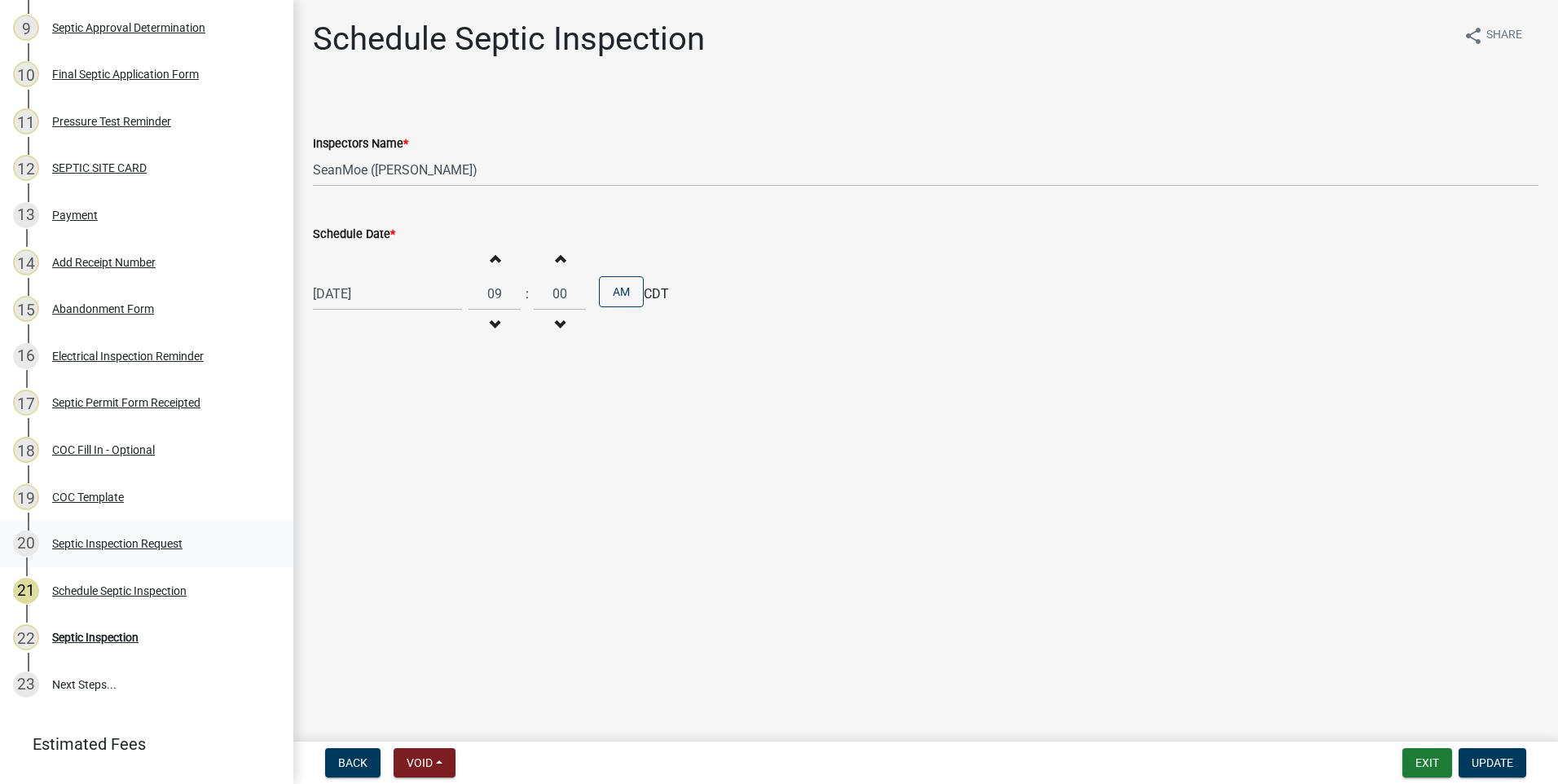
click at [85, 542] on div "Septic Inspection Request" at bounding box center [117, 543] width 130 height 11
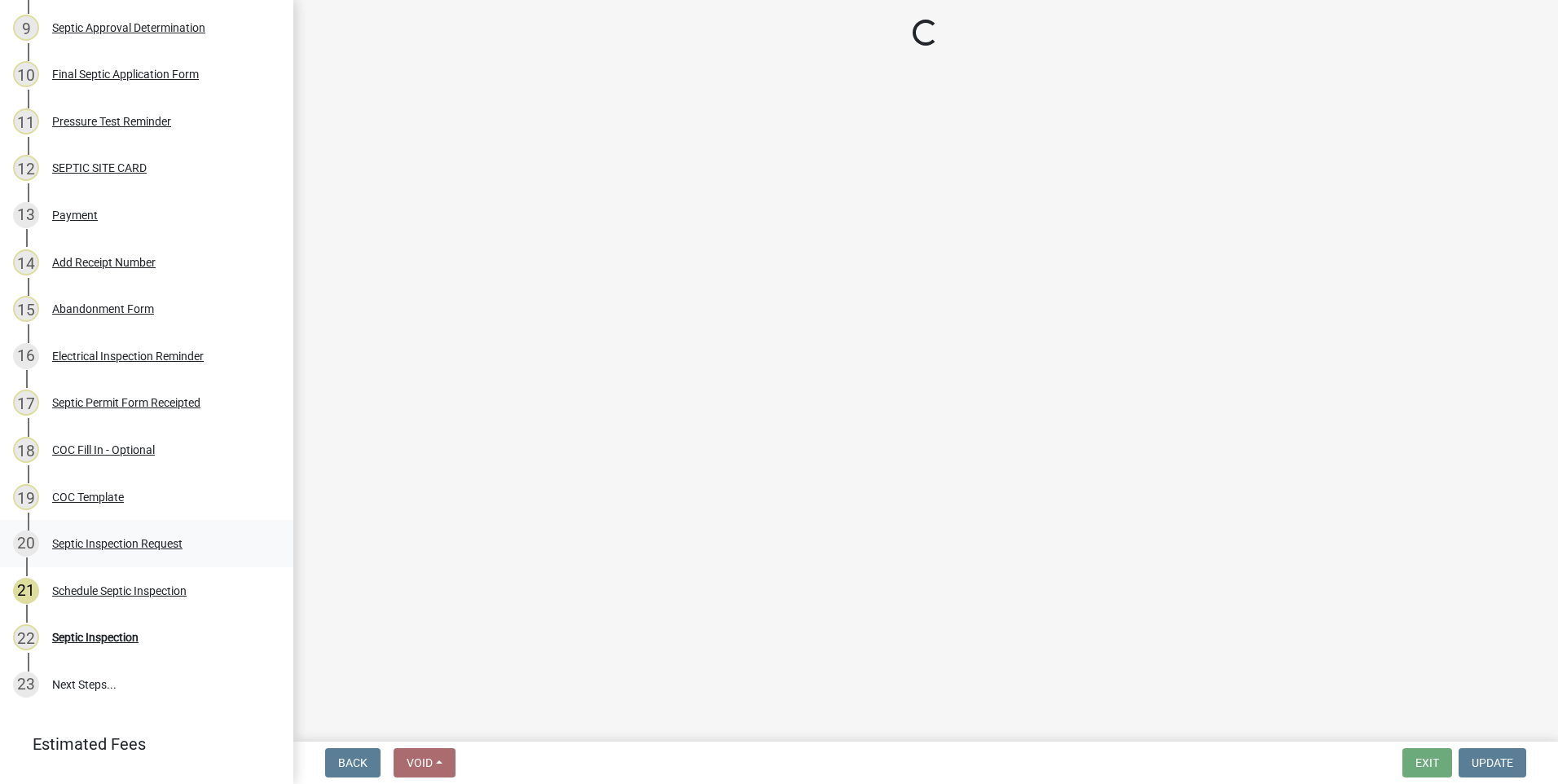
select select "e147c3a9-1840-4d8a-8b69-686b148401d6"
select select "2bffa26d-5937-4e49-ae9c-109493db88f9"
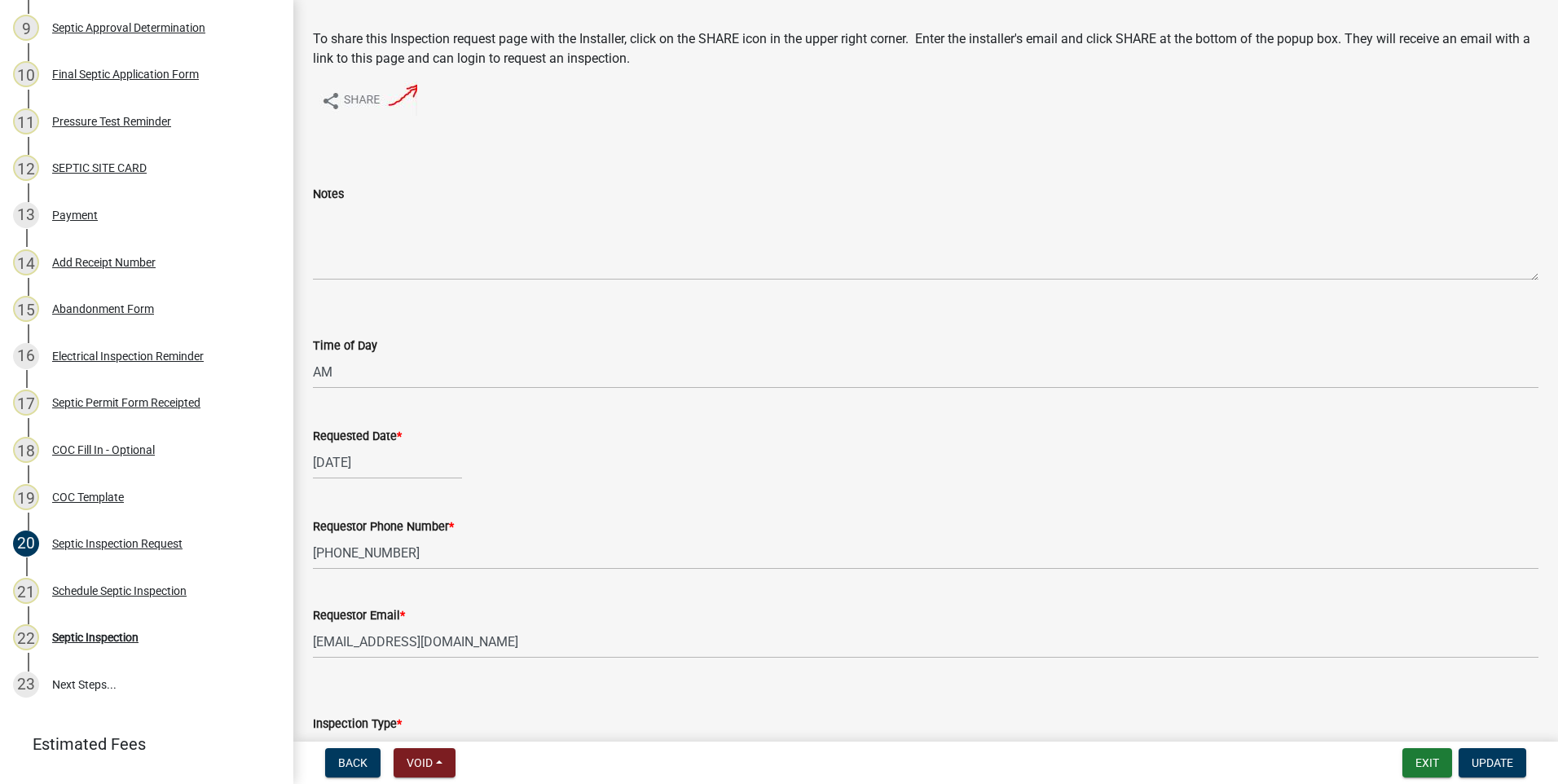
scroll to position [163, 0]
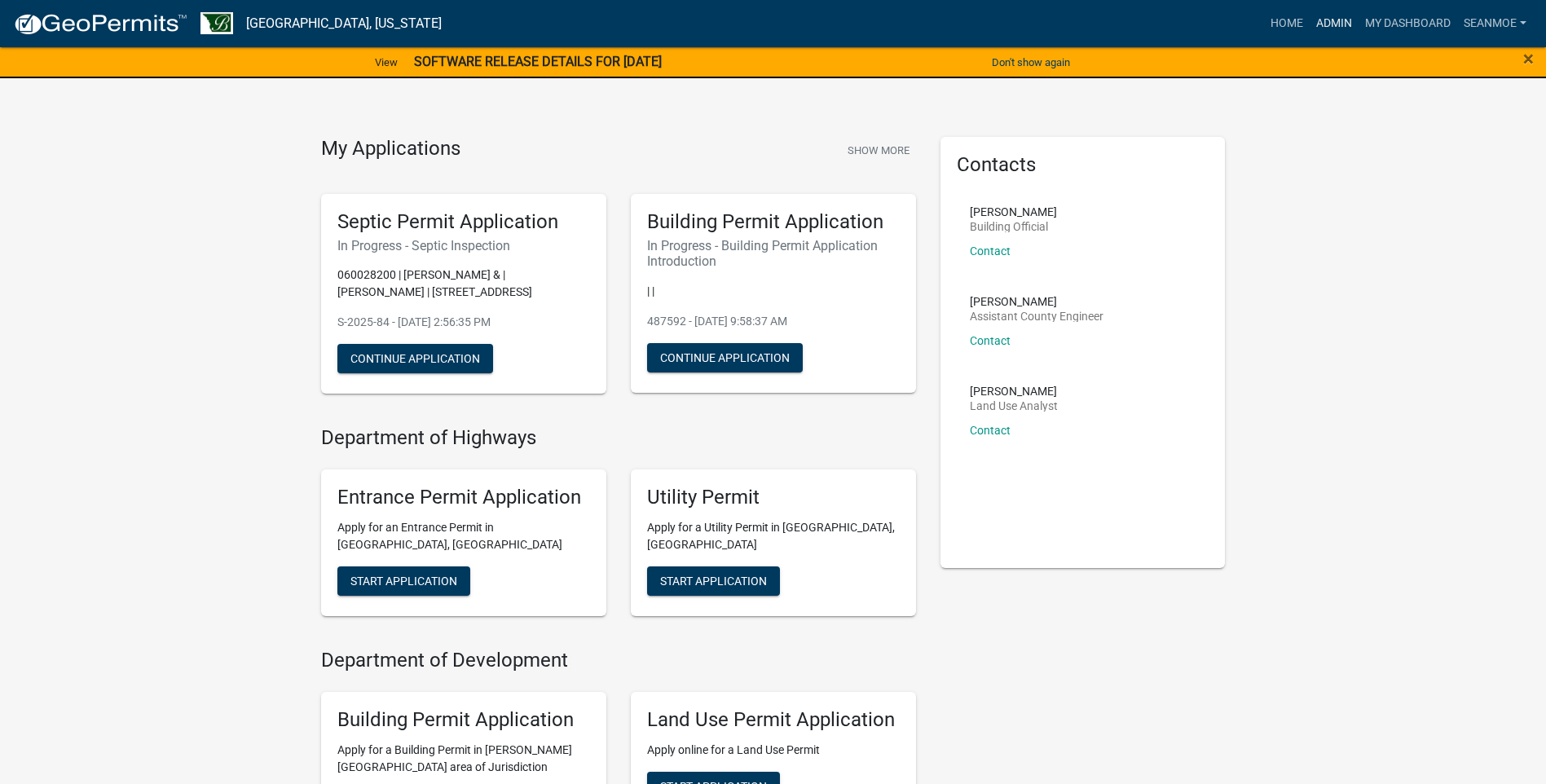
click at [1318, 24] on link "Admin" at bounding box center [1334, 23] width 49 height 31
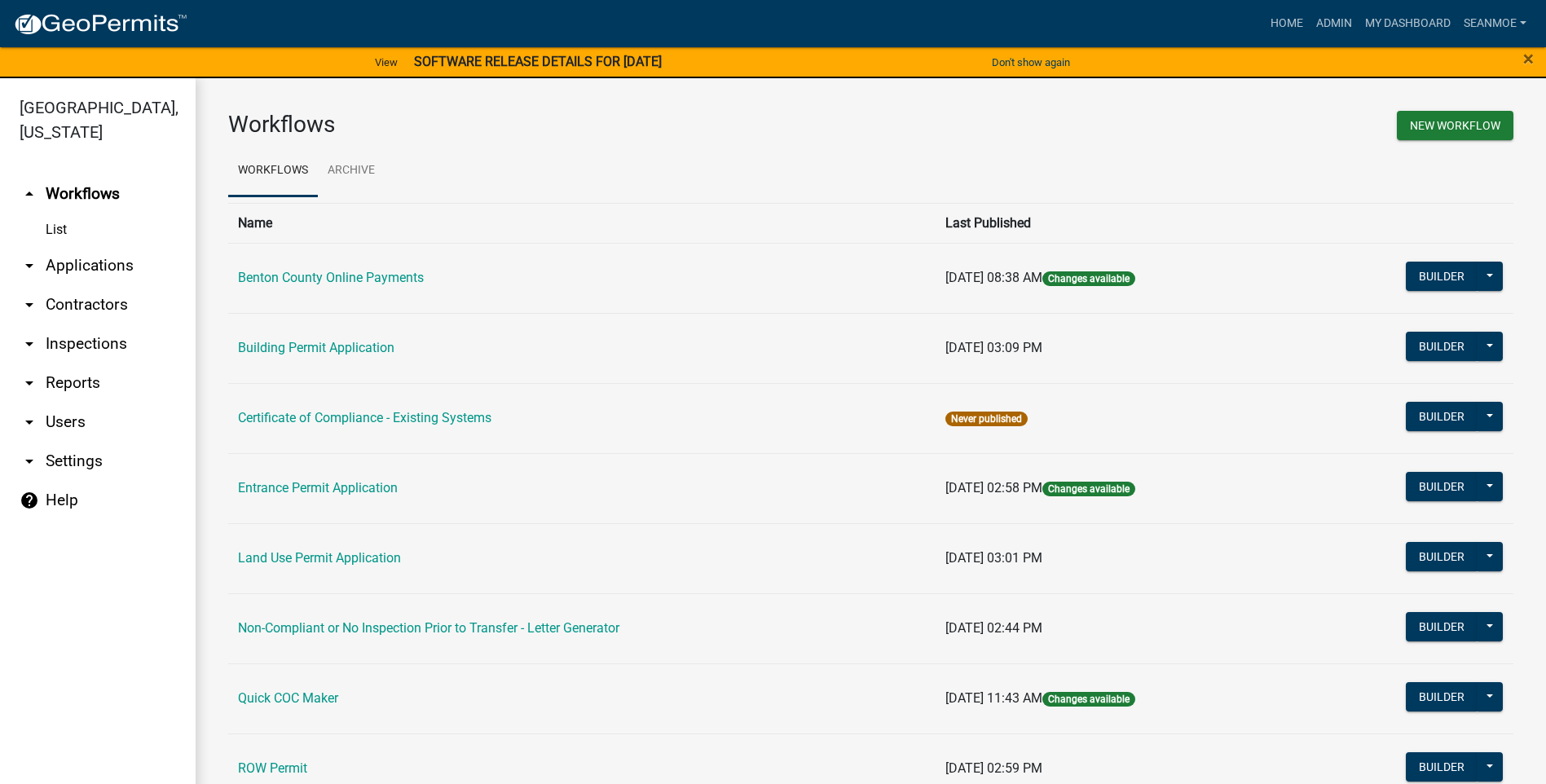
click at [78, 264] on link "arrow_drop_down Applications" at bounding box center [98, 266] width 196 height 39
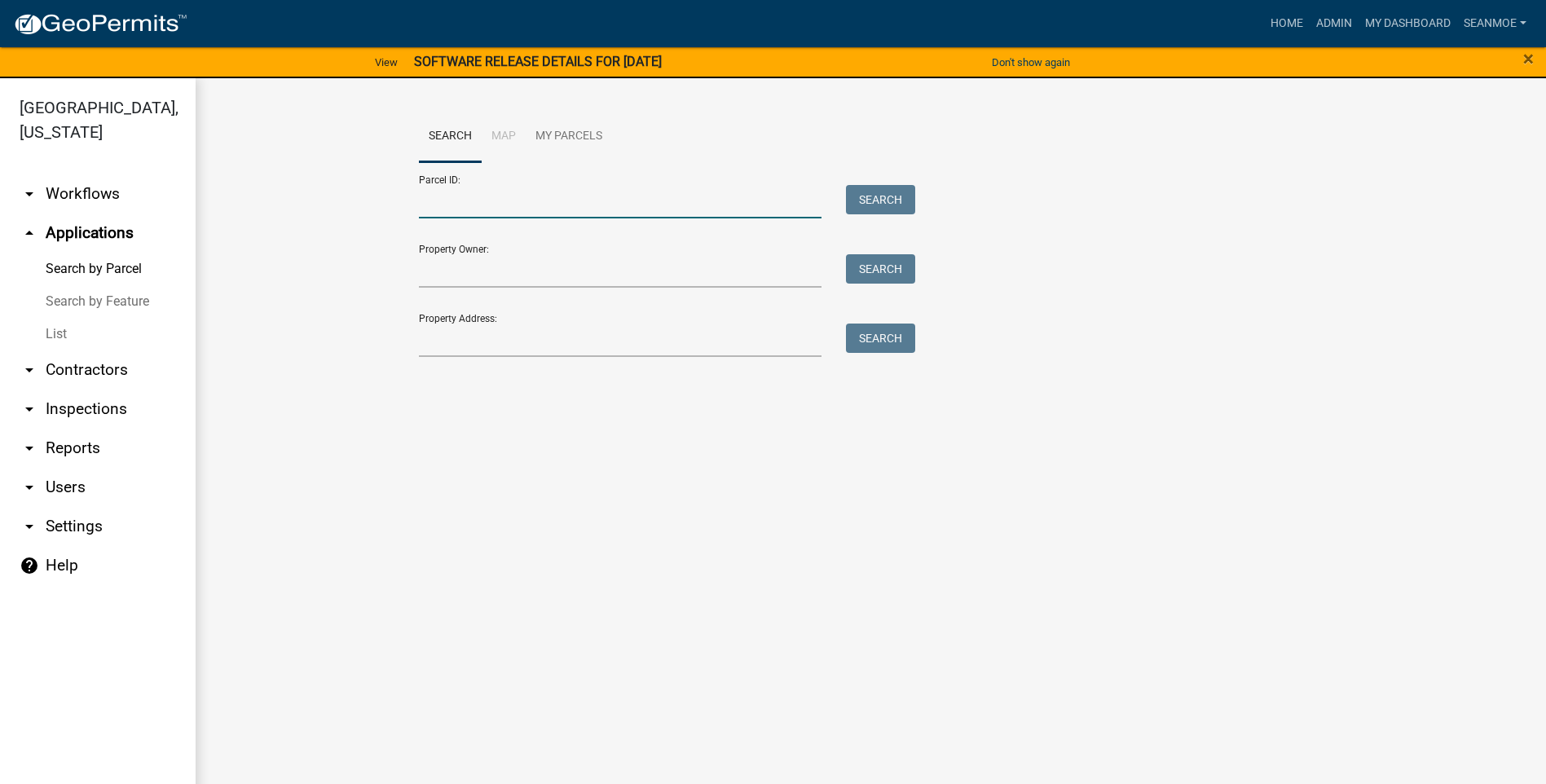
click at [521, 203] on input "Parcel ID:" at bounding box center [621, 202] width 403 height 33
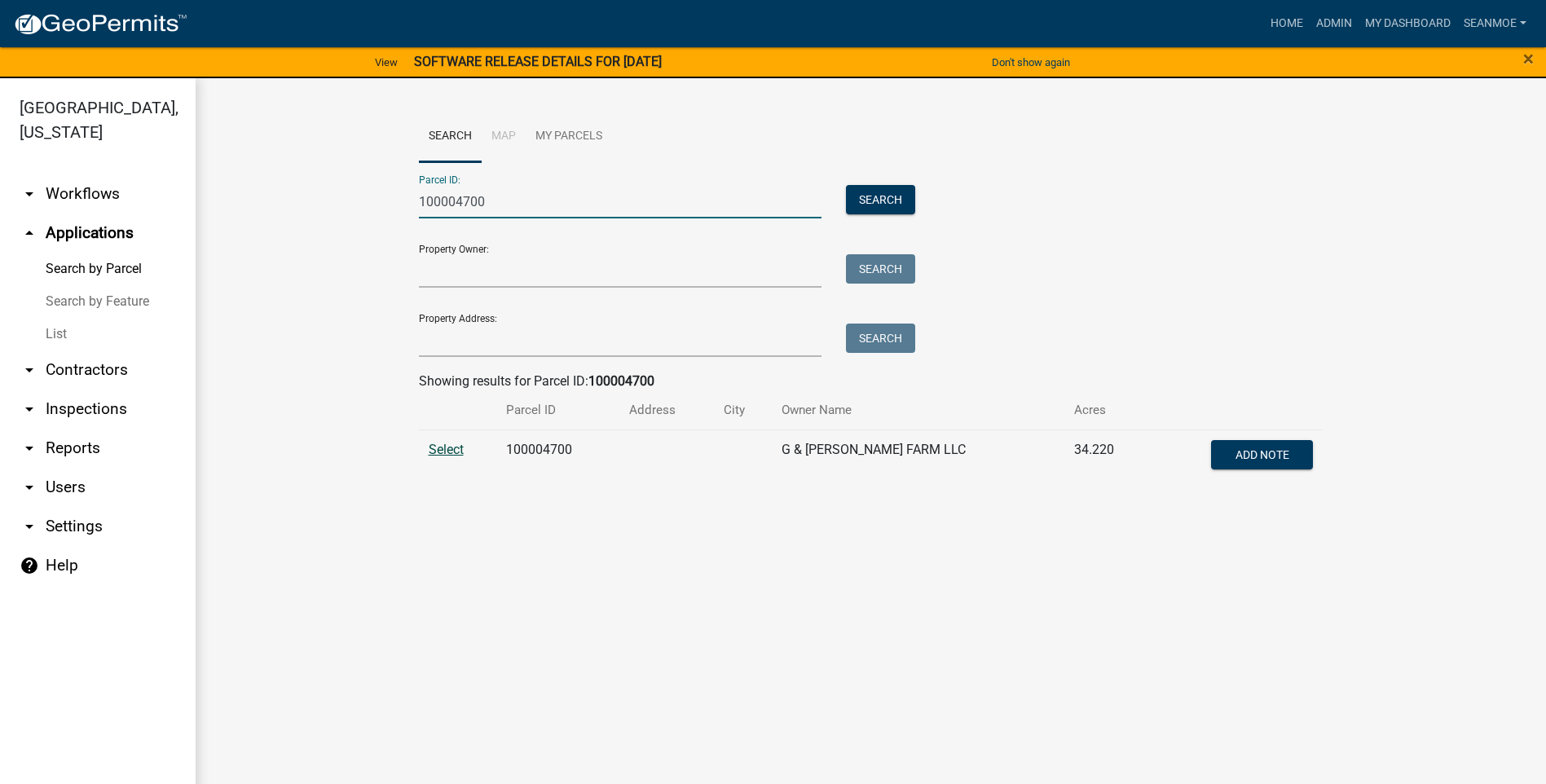
type input "100004700"
click at [453, 453] on span "Select" at bounding box center [446, 449] width 35 height 16
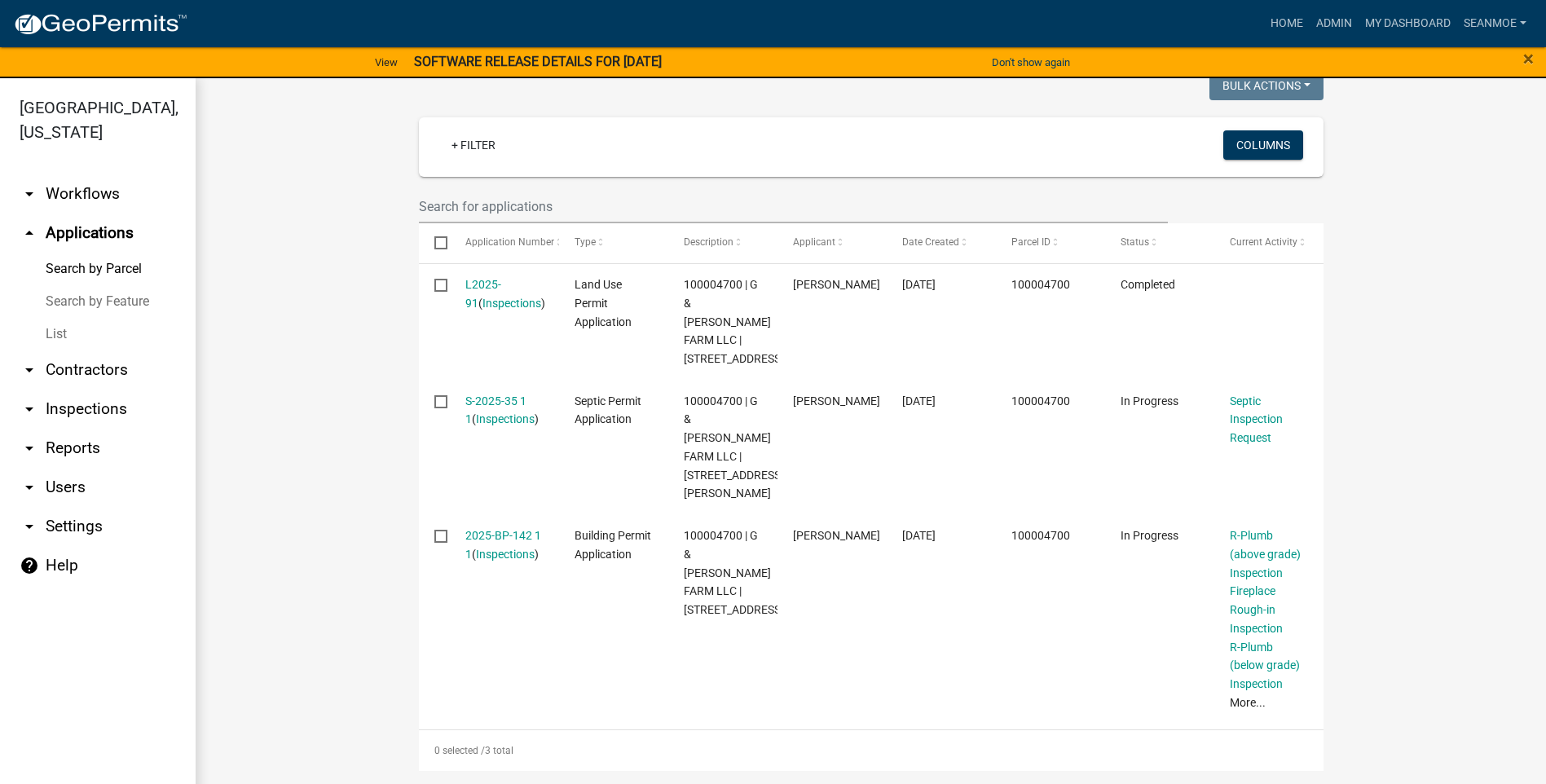
scroll to position [381, 0]
